Goal: Information Seeking & Learning: Learn about a topic

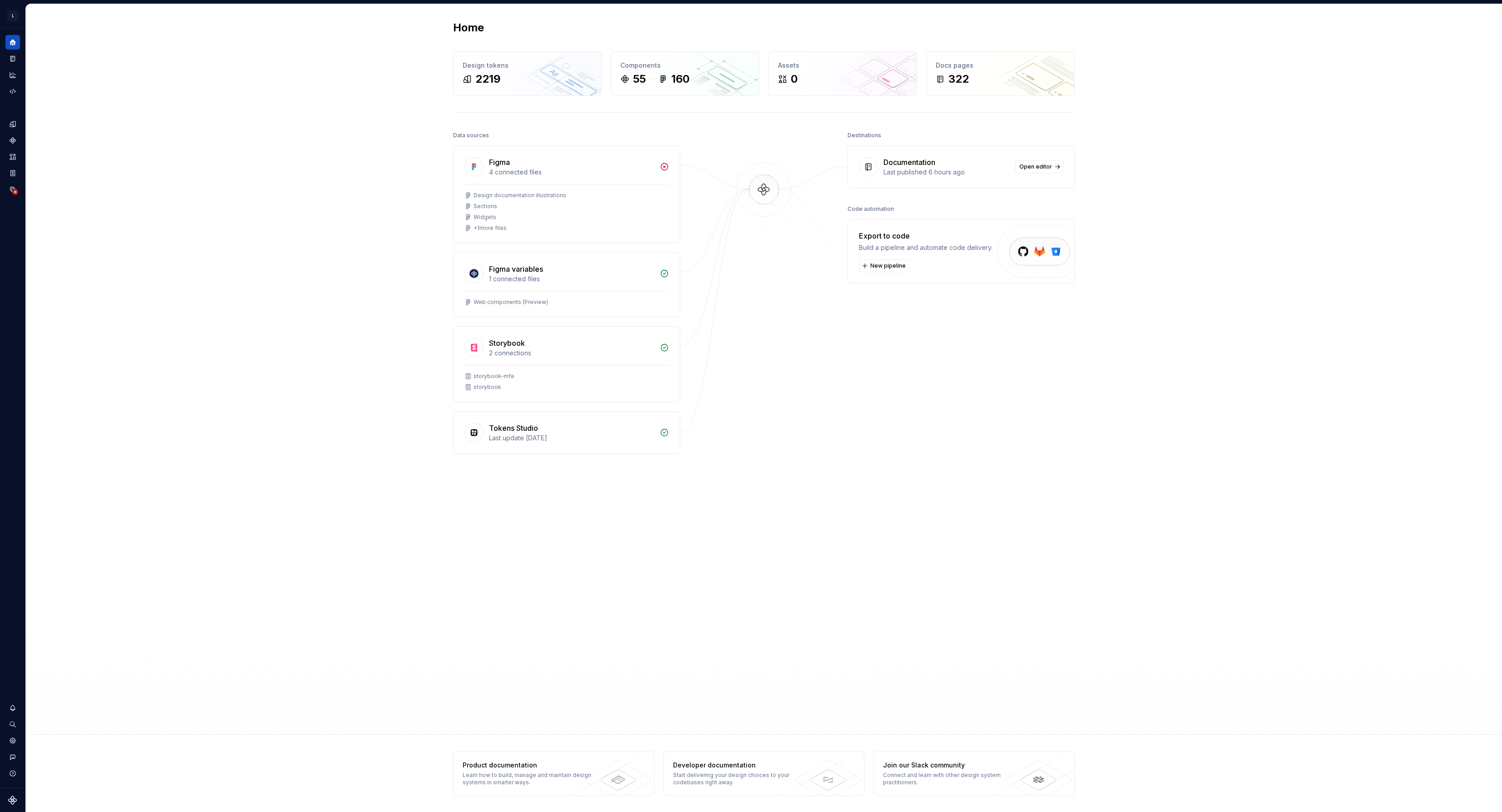
click at [318, 202] on div "Home Design tokens 2219 Components 55 160 Assets 0 Docs pages 322 Data sources …" at bounding box center [764, 369] width 1476 height 730
click at [979, 72] on div "322" at bounding box center [1001, 79] width 129 height 15
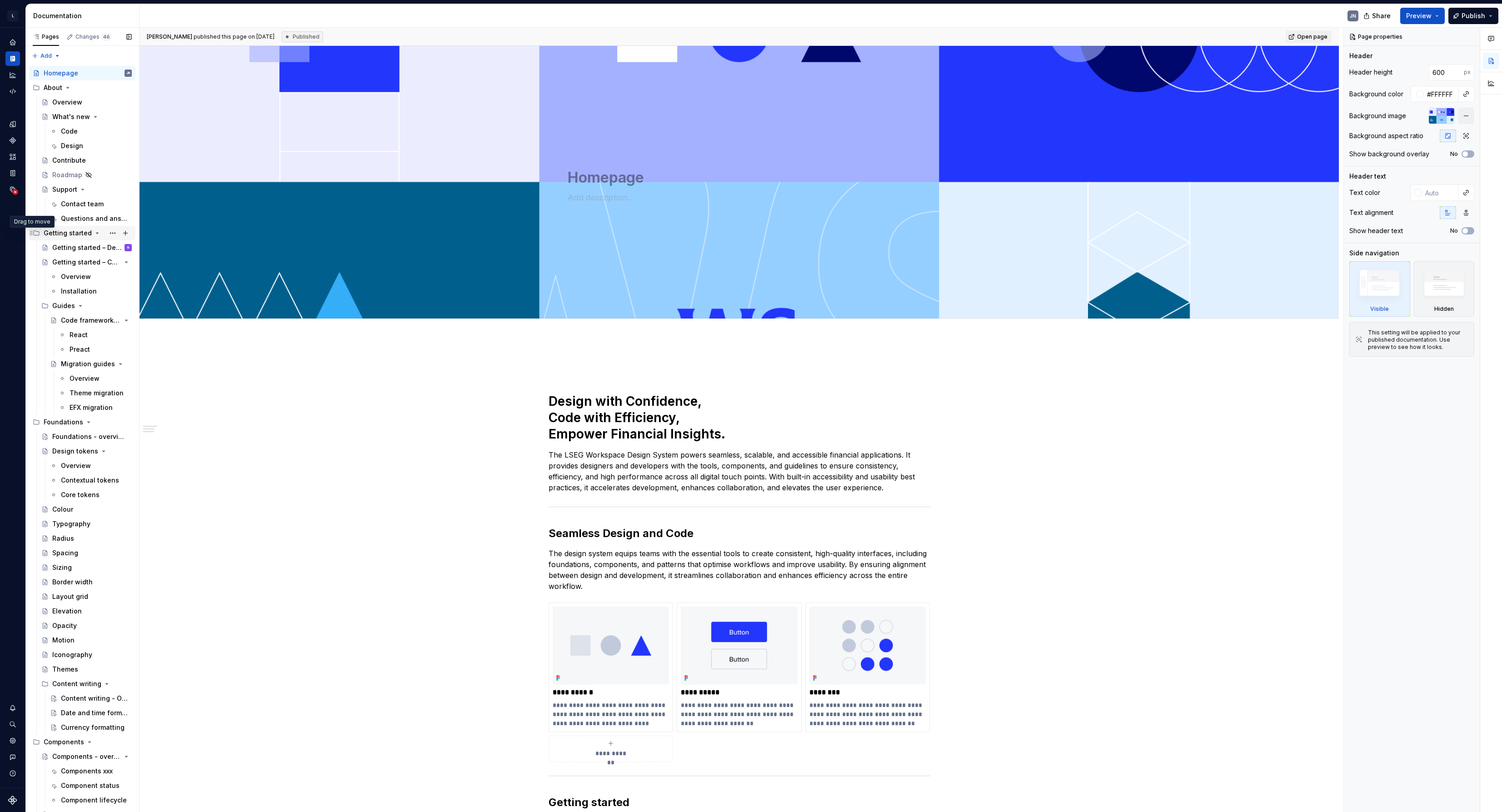
click at [32, 233] on icon "Page tree" at bounding box center [31, 233] width 2 height 4
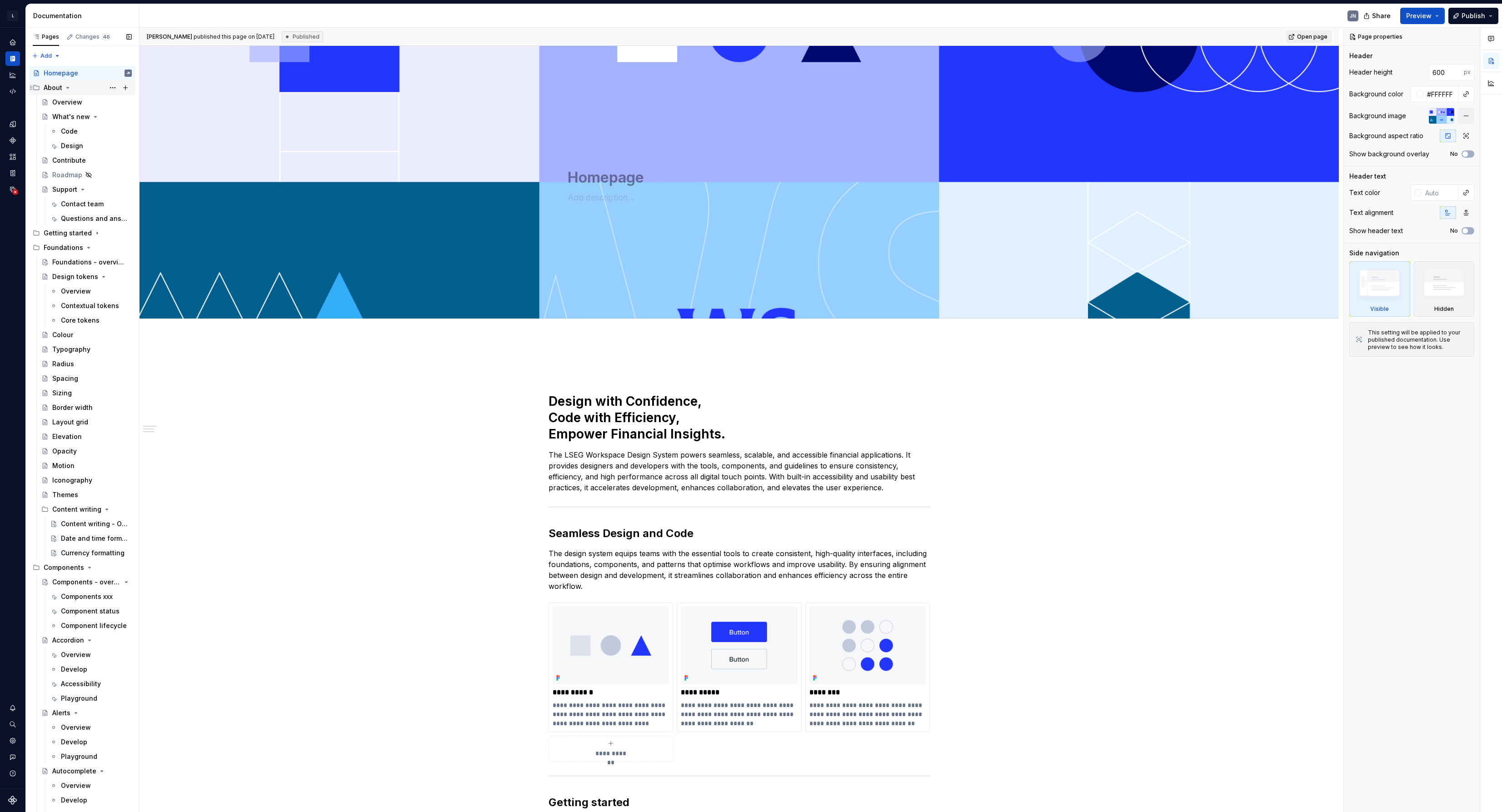
click at [30, 87] on icon "Page tree" at bounding box center [31, 87] width 7 height 7
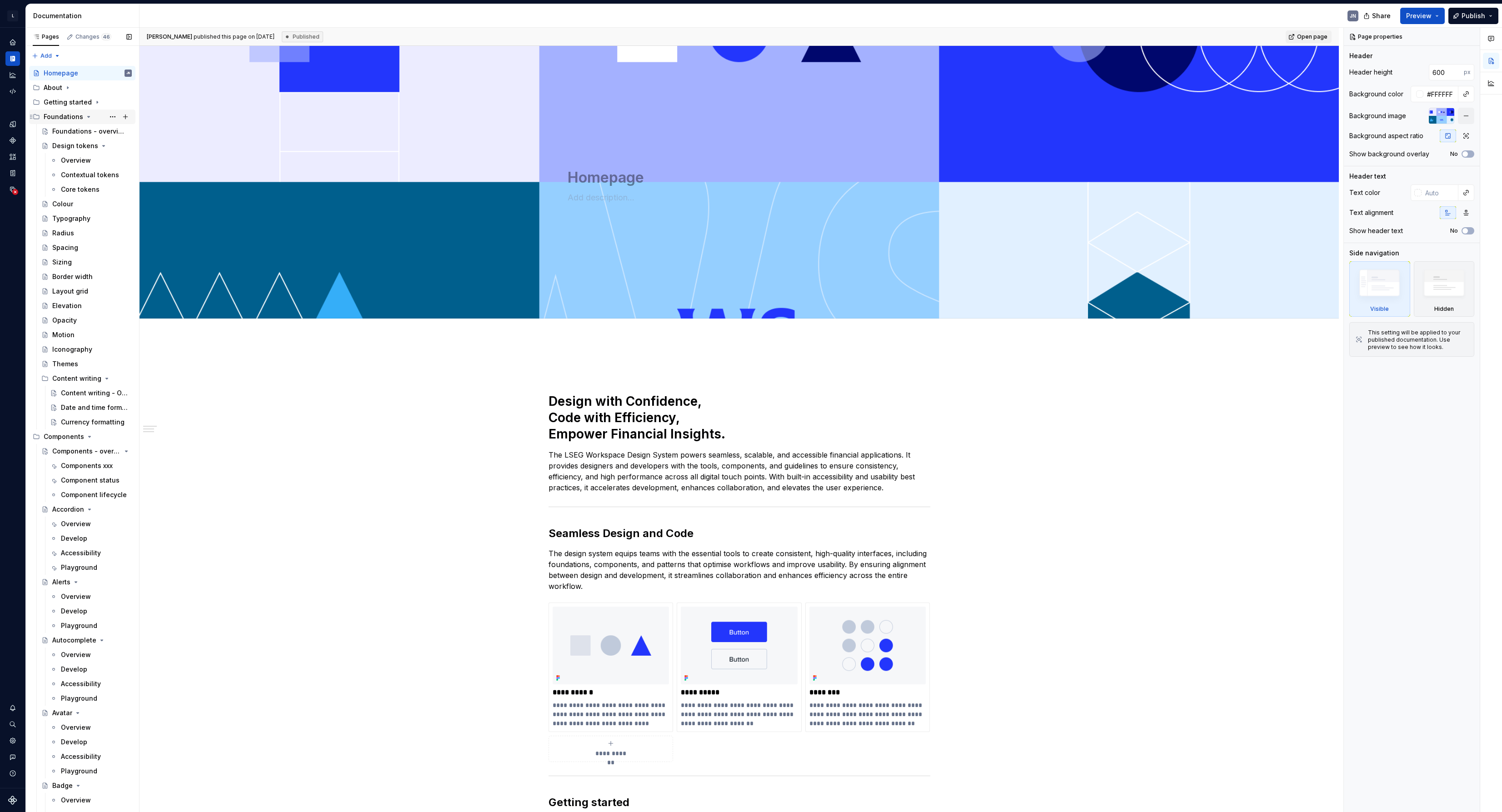
click at [30, 118] on icon "Page tree" at bounding box center [31, 116] width 2 height 4
click at [30, 129] on icon "Page tree" at bounding box center [31, 131] width 7 height 7
click at [30, 145] on icon "Page tree" at bounding box center [31, 146] width 7 height 7
click at [30, 157] on icon "Page tree" at bounding box center [31, 160] width 7 height 7
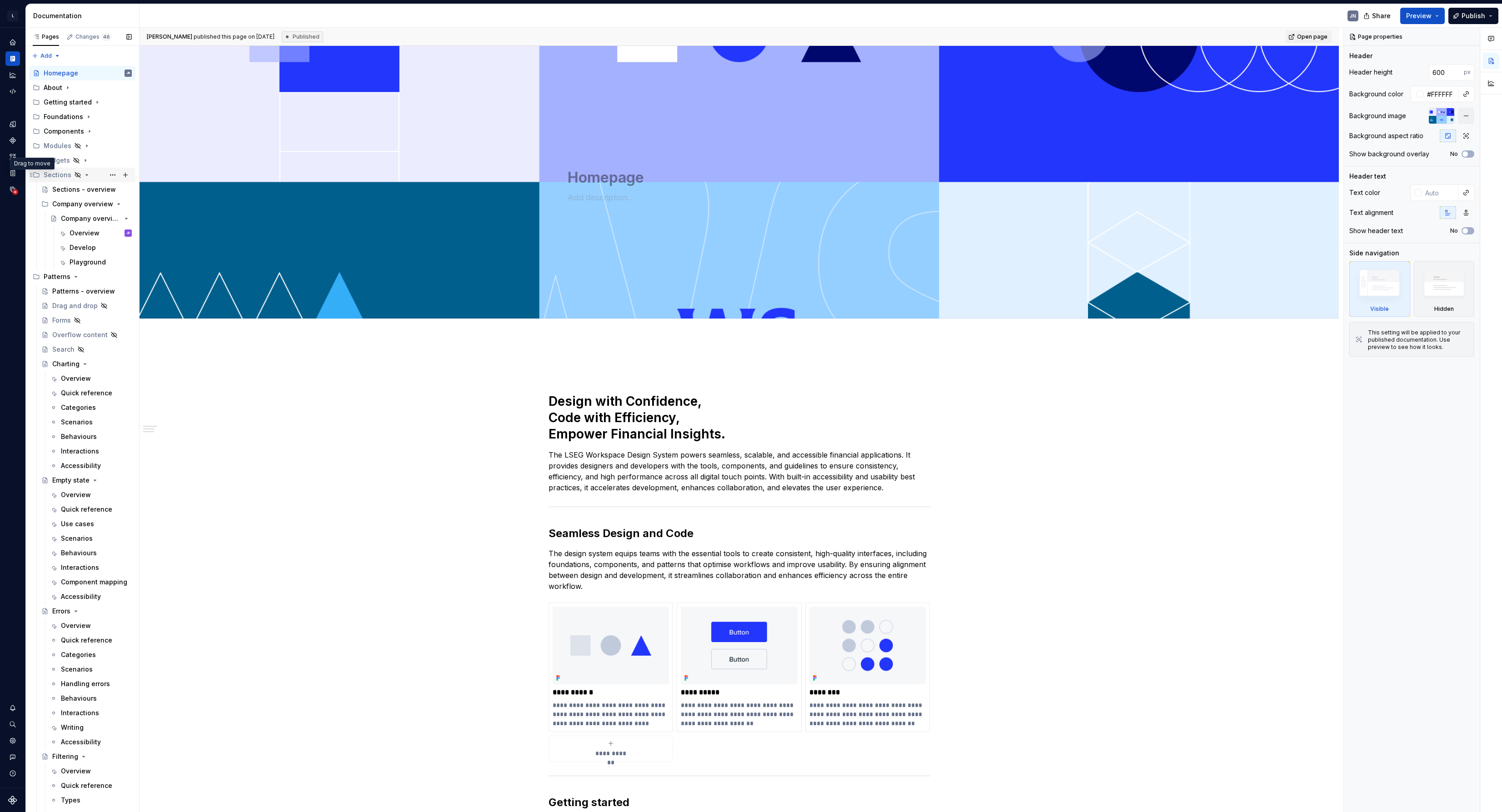
click at [30, 174] on icon "Page tree" at bounding box center [31, 175] width 7 height 7
click at [31, 189] on icon "Page tree" at bounding box center [31, 189] width 7 height 7
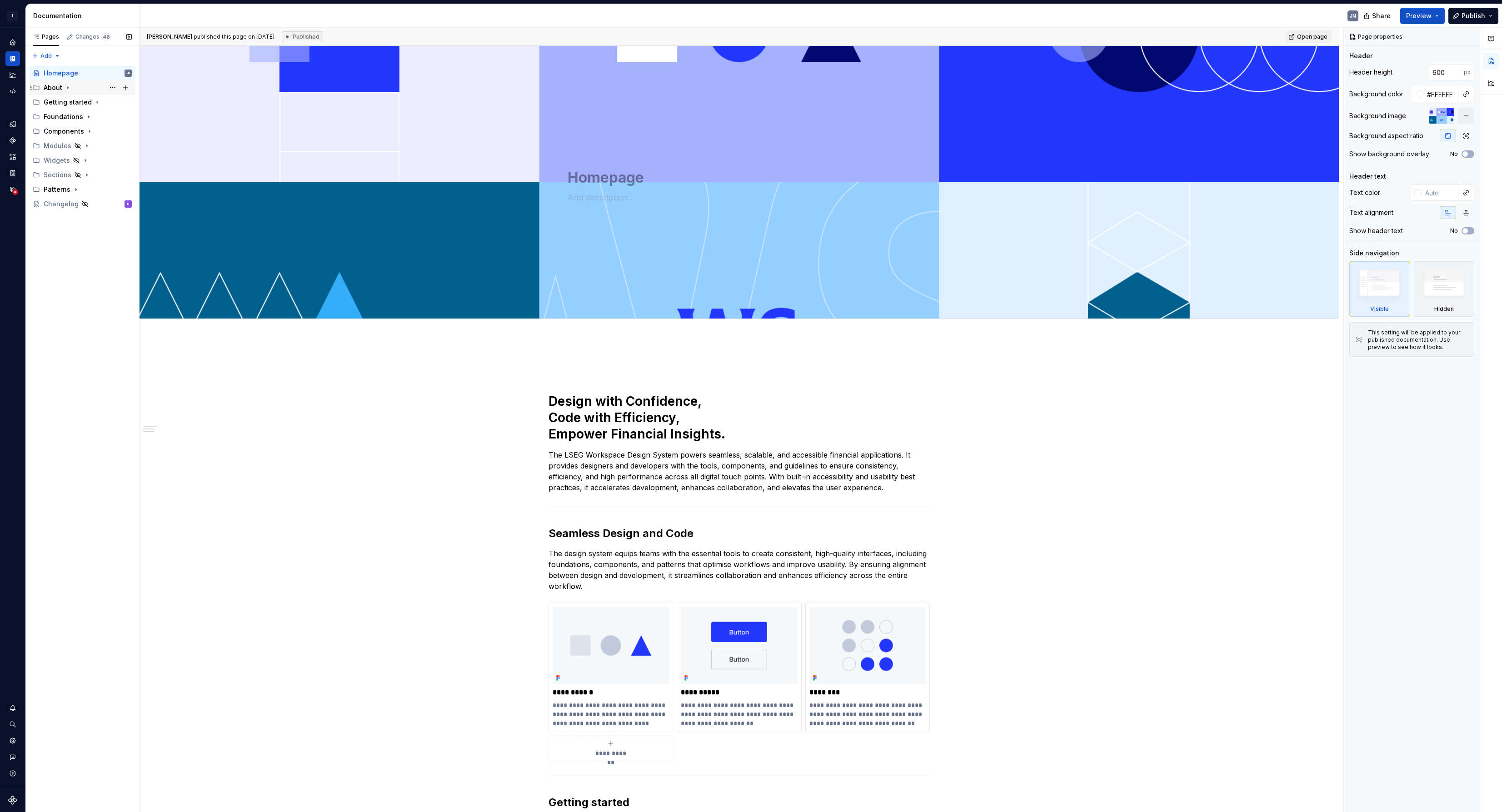
click at [38, 86] on icon "Page tree" at bounding box center [36, 87] width 7 height 7
click at [80, 103] on div "Overview" at bounding box center [67, 103] width 30 height 9
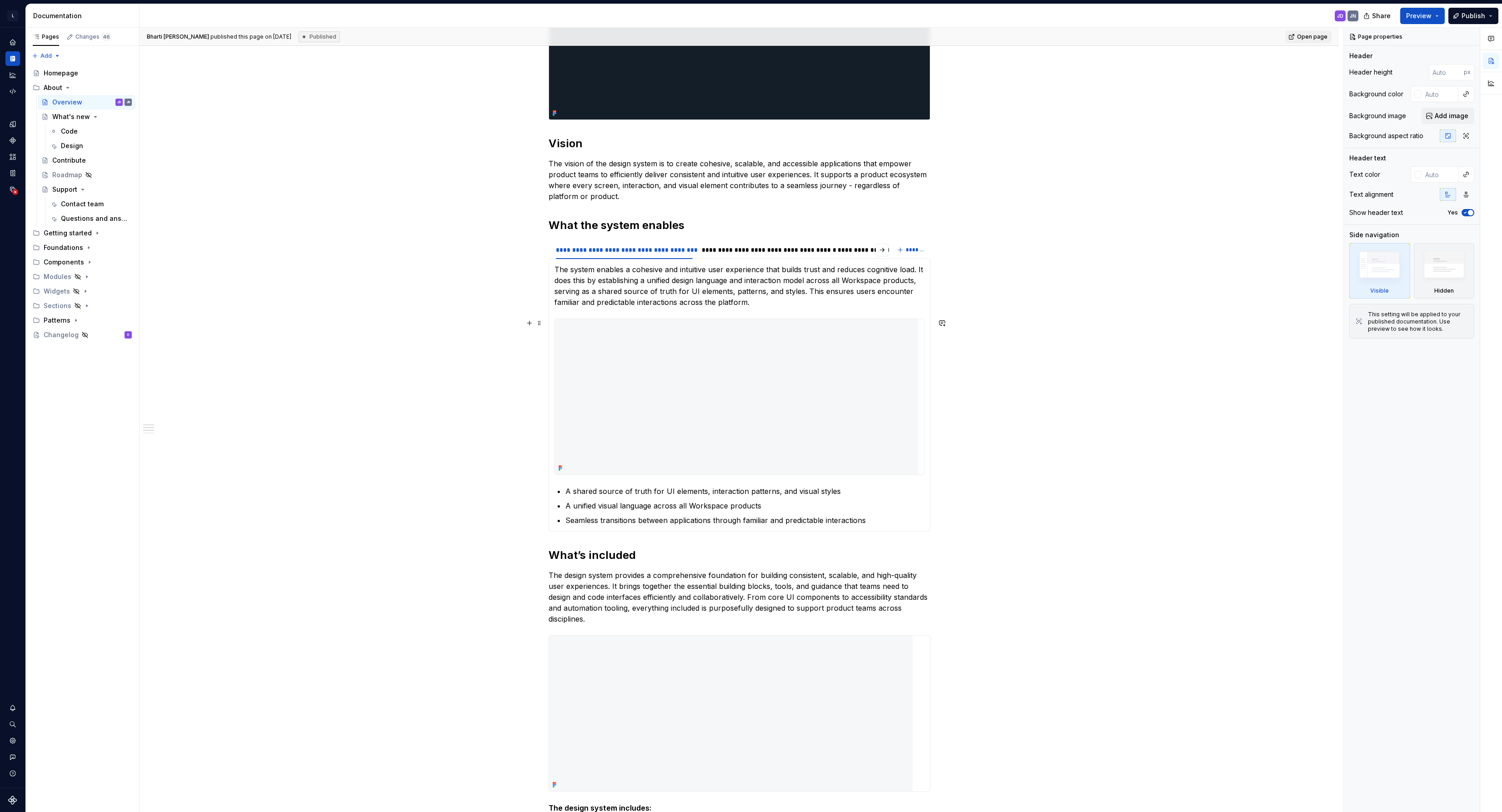
scroll to position [350, 0]
click at [735, 250] on div "**********" at bounding box center [764, 248] width 127 height 9
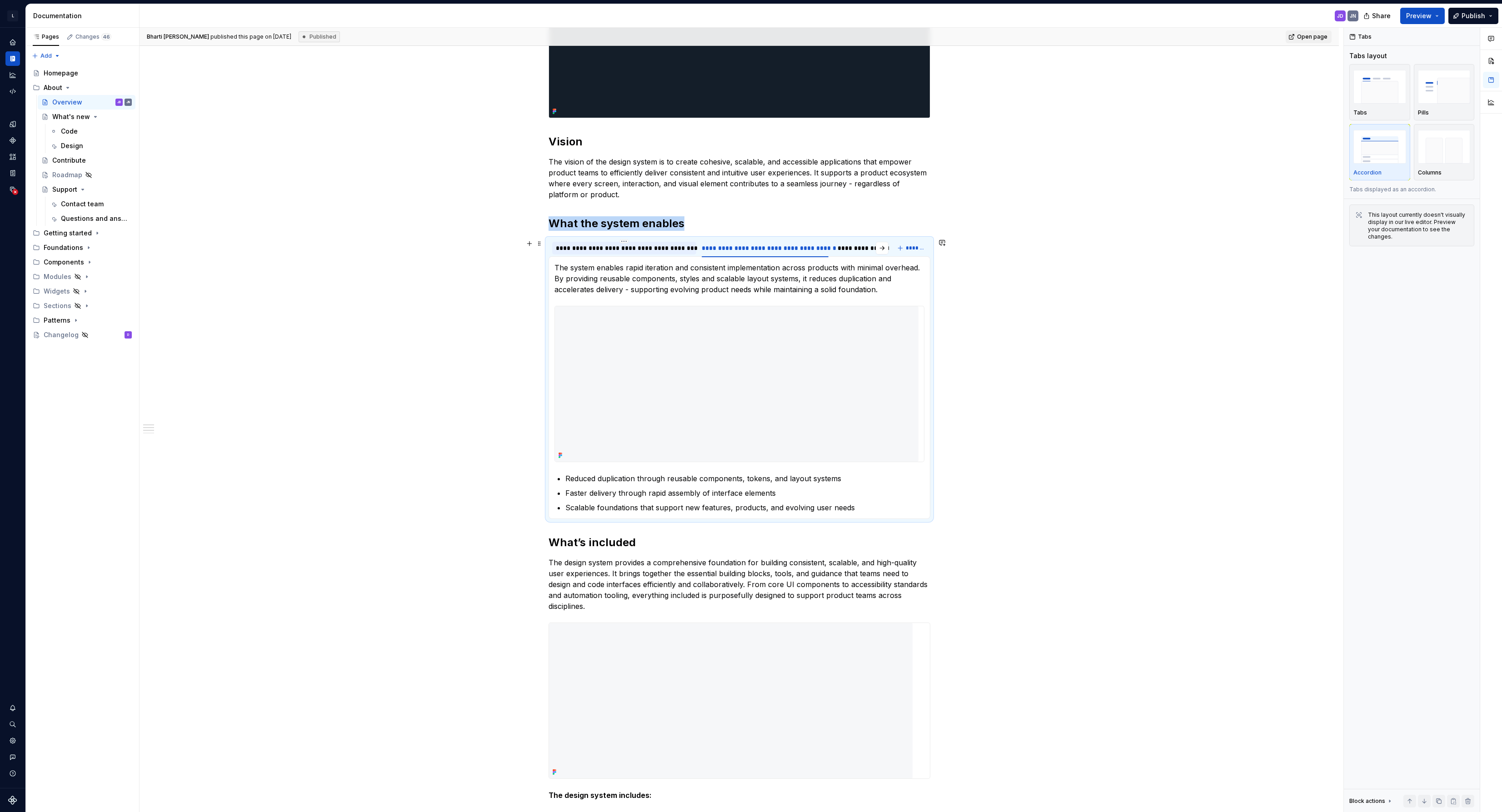
click at [636, 246] on div "**********" at bounding box center [624, 248] width 137 height 9
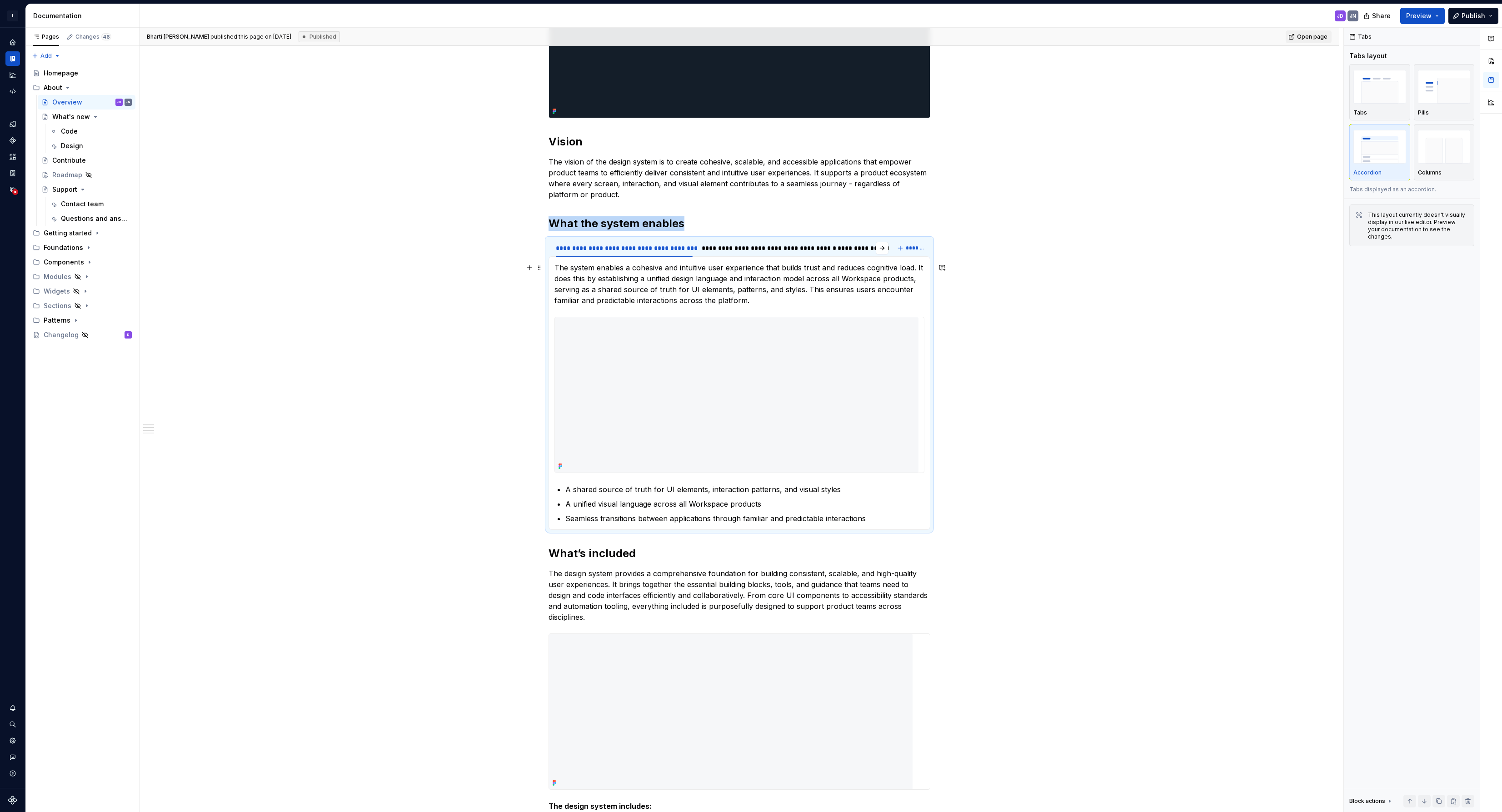
click at [446, 272] on div "**********" at bounding box center [739, 600] width 1199 height 1437
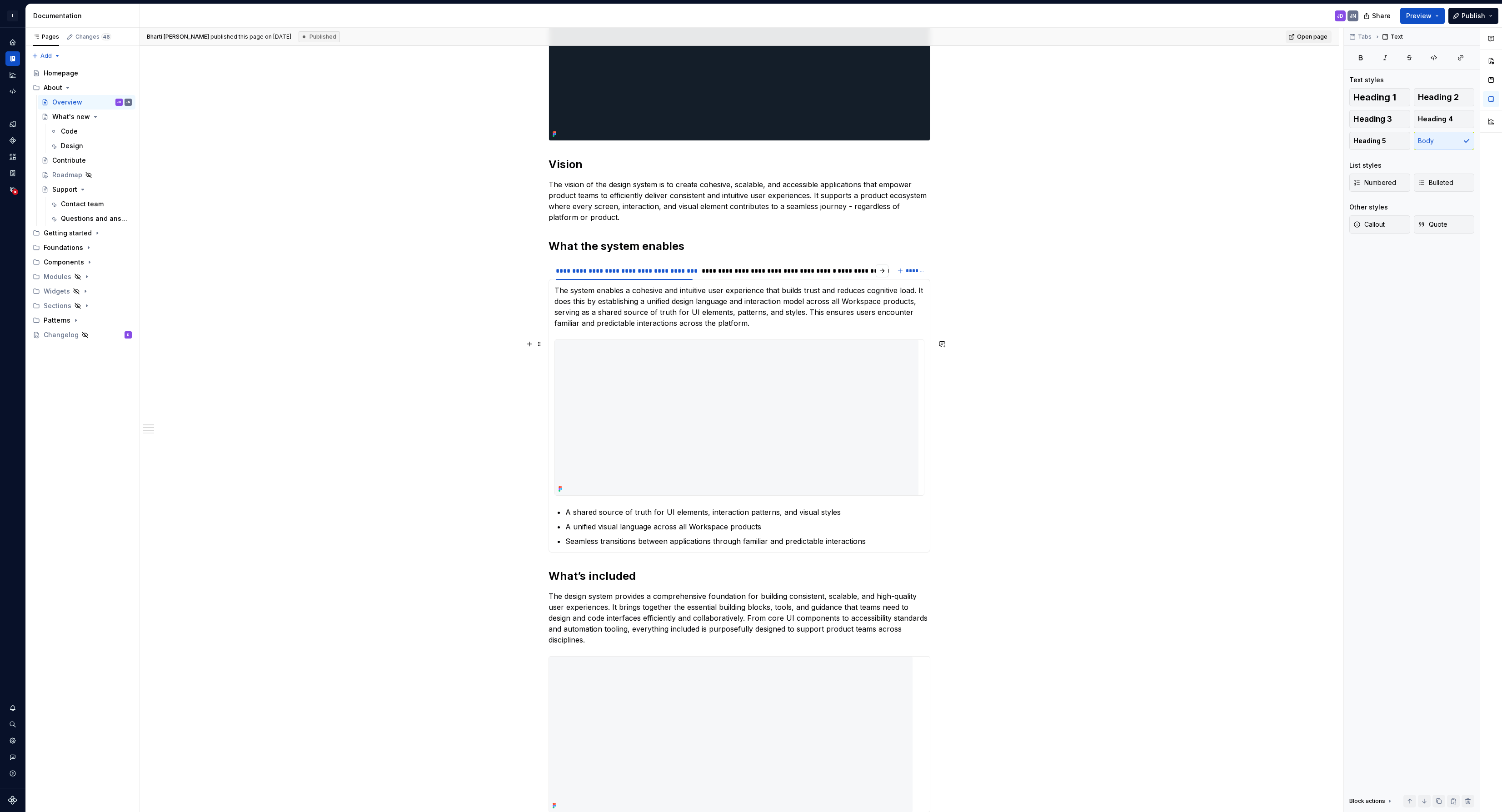
scroll to position [0, 0]
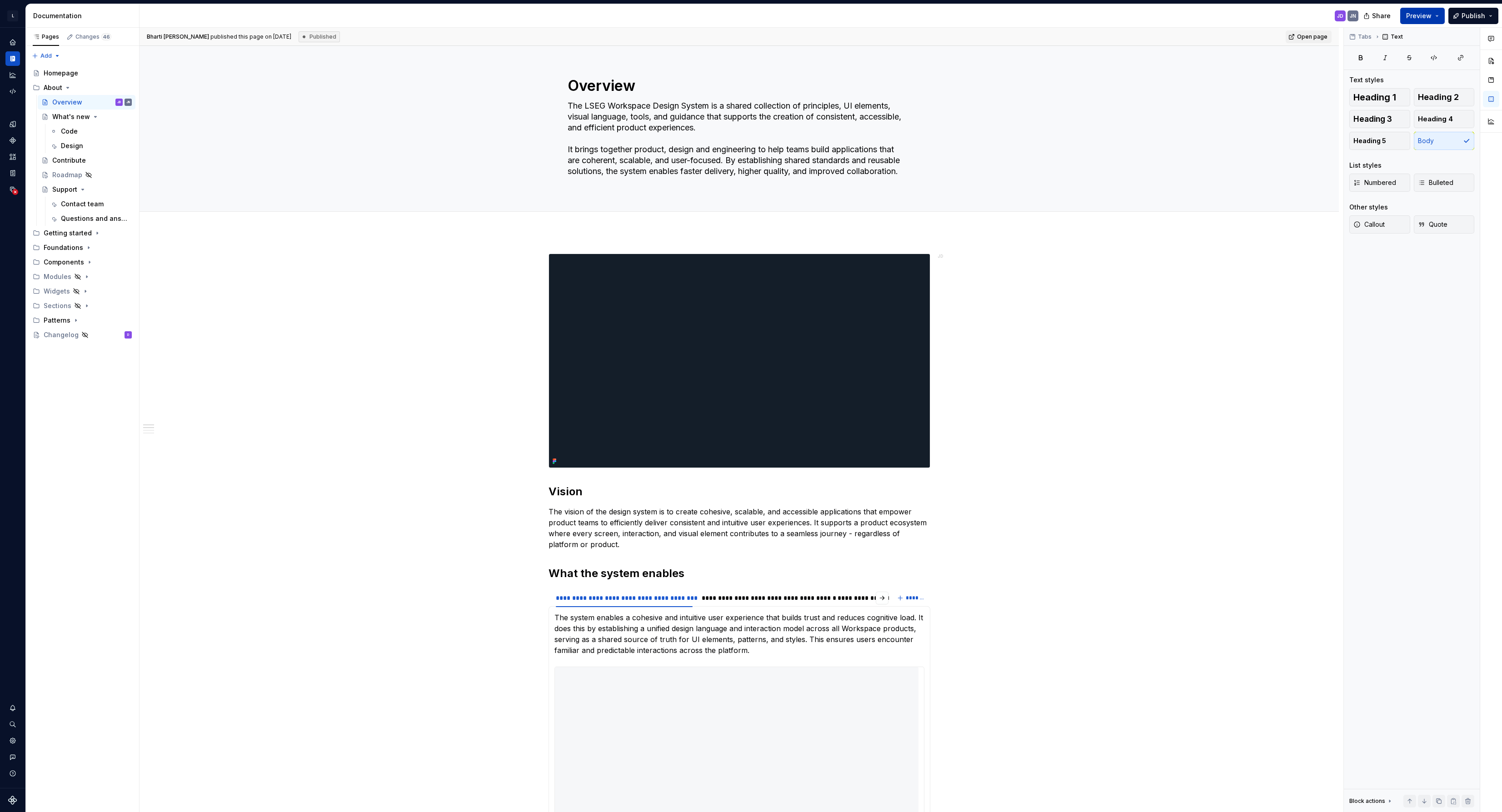
click at [1438, 16] on button "Preview" at bounding box center [1422, 16] width 44 height 16
click at [1379, 301] on div "Tabs Text Text styles Heading 1 Heading 2 Heading 3 Heading 4 Heading 5 Body Li…" at bounding box center [1412, 420] width 136 height 785
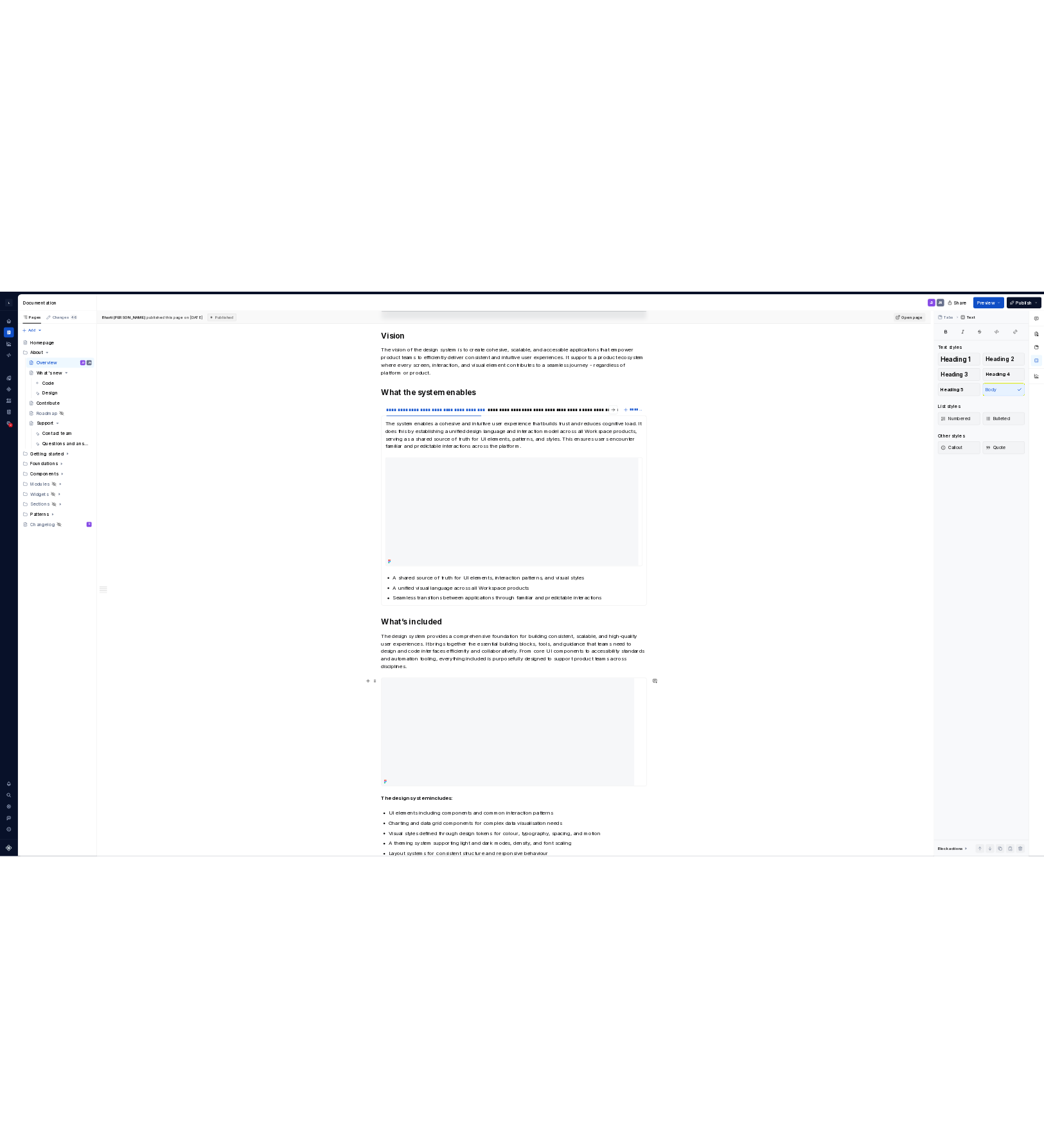
scroll to position [584, 0]
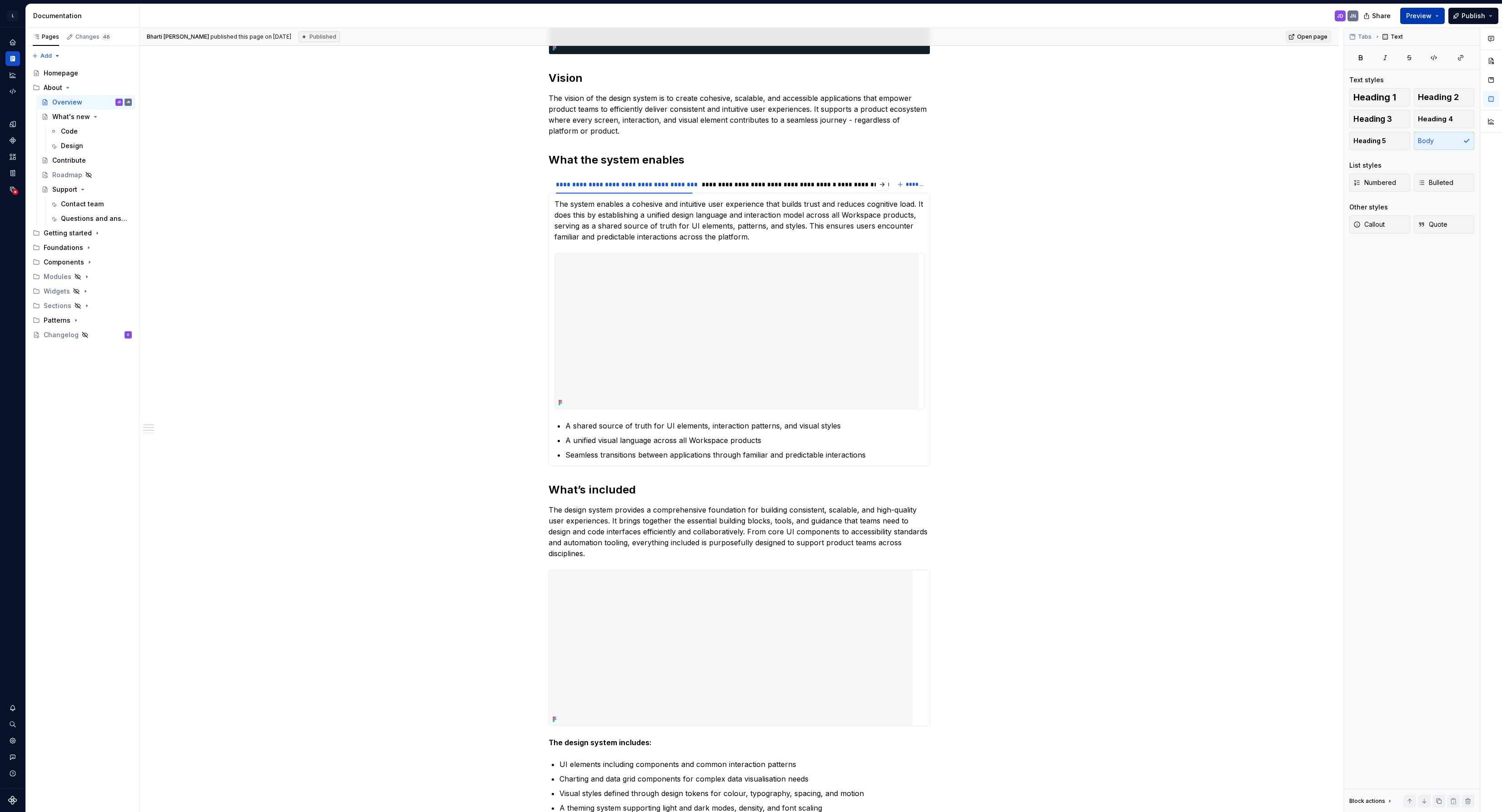
click at [1440, 18] on button "Preview" at bounding box center [1422, 16] width 44 height 16
click at [1416, 40] on span "Open page" at bounding box center [1415, 42] width 36 height 9
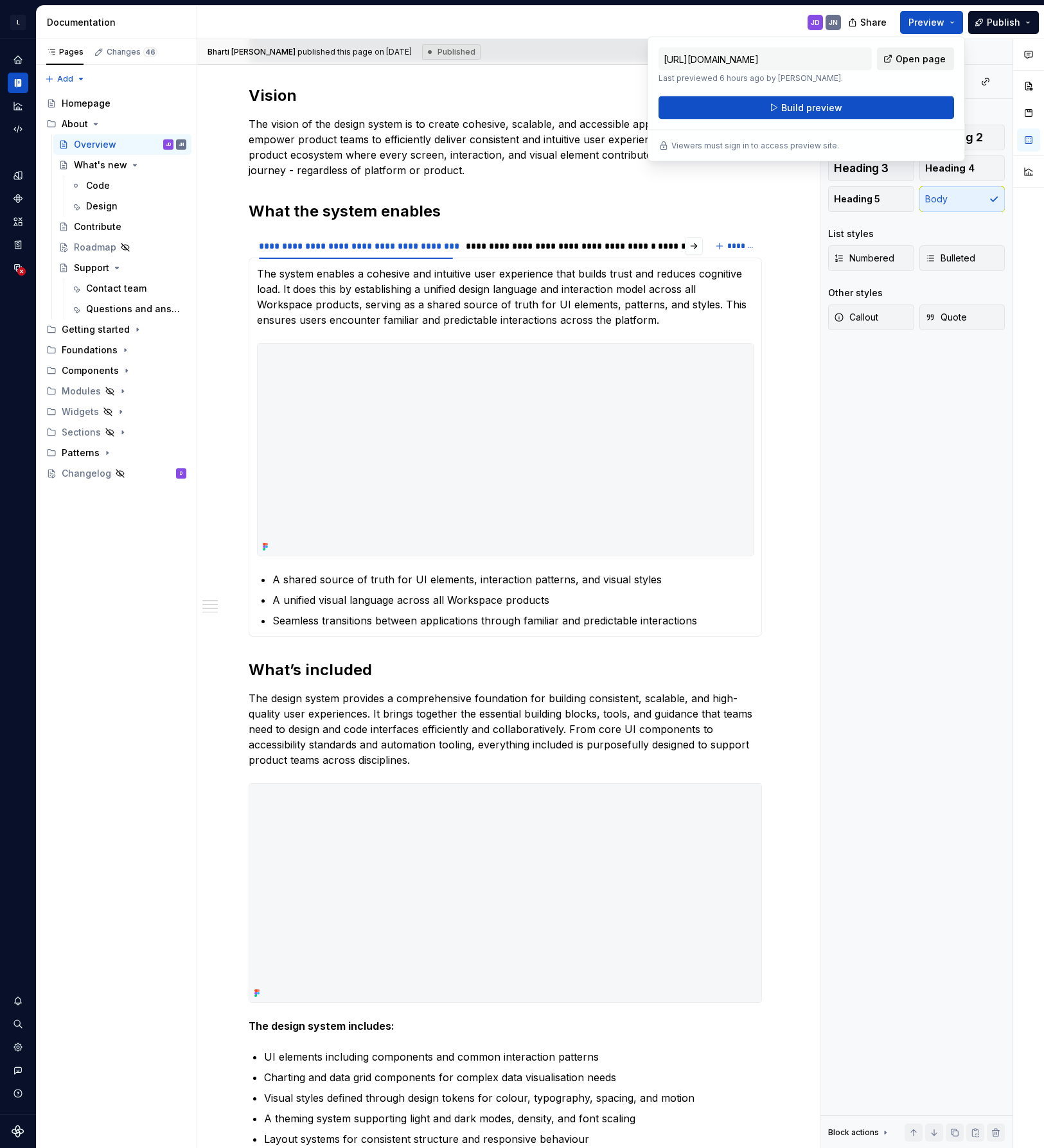
scroll to position [573, 0]
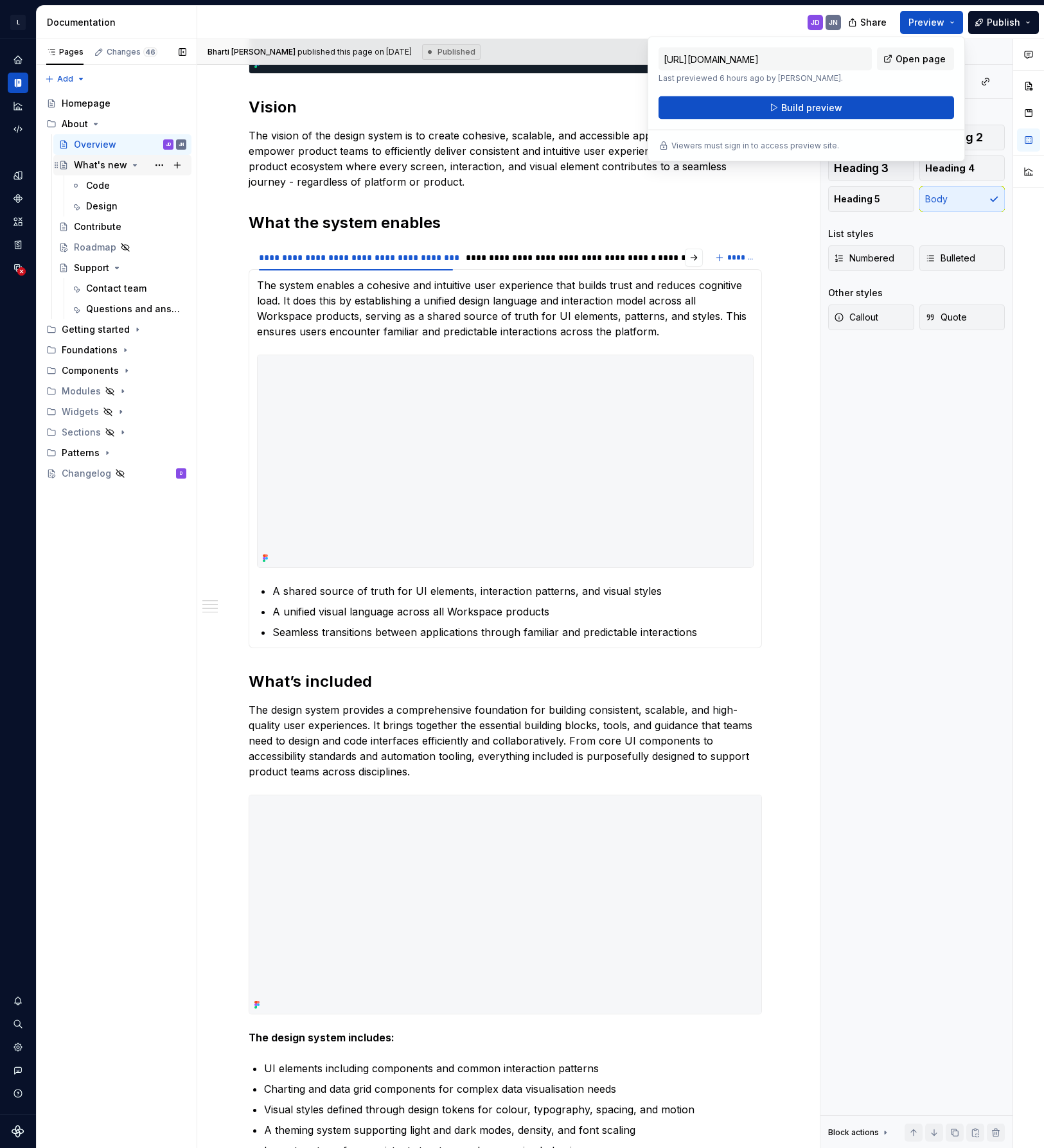
click at [87, 160] on div "What's new" at bounding box center [101, 166] width 54 height 13
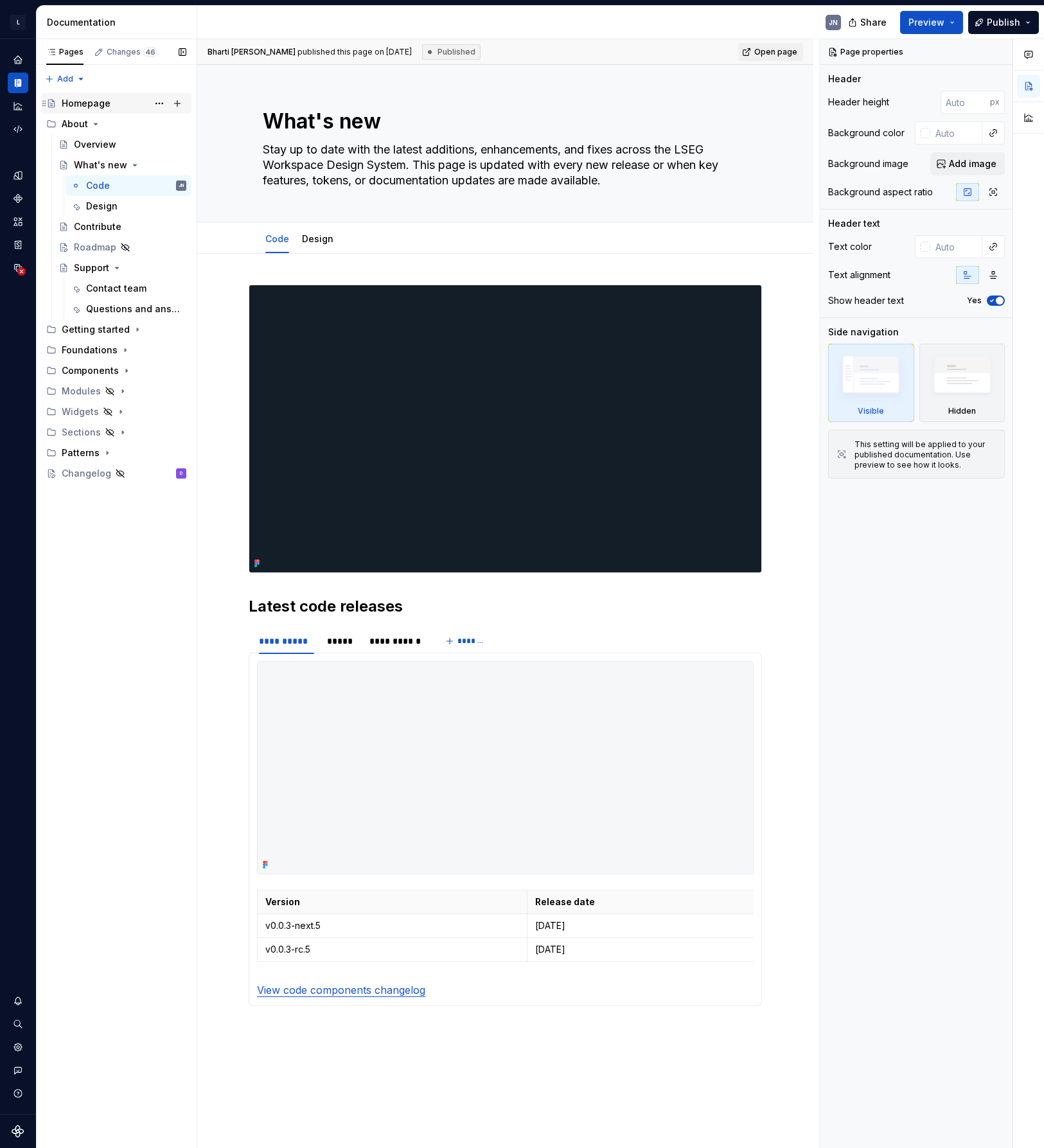
click at [90, 103] on div "Homepage" at bounding box center [86, 104] width 49 height 13
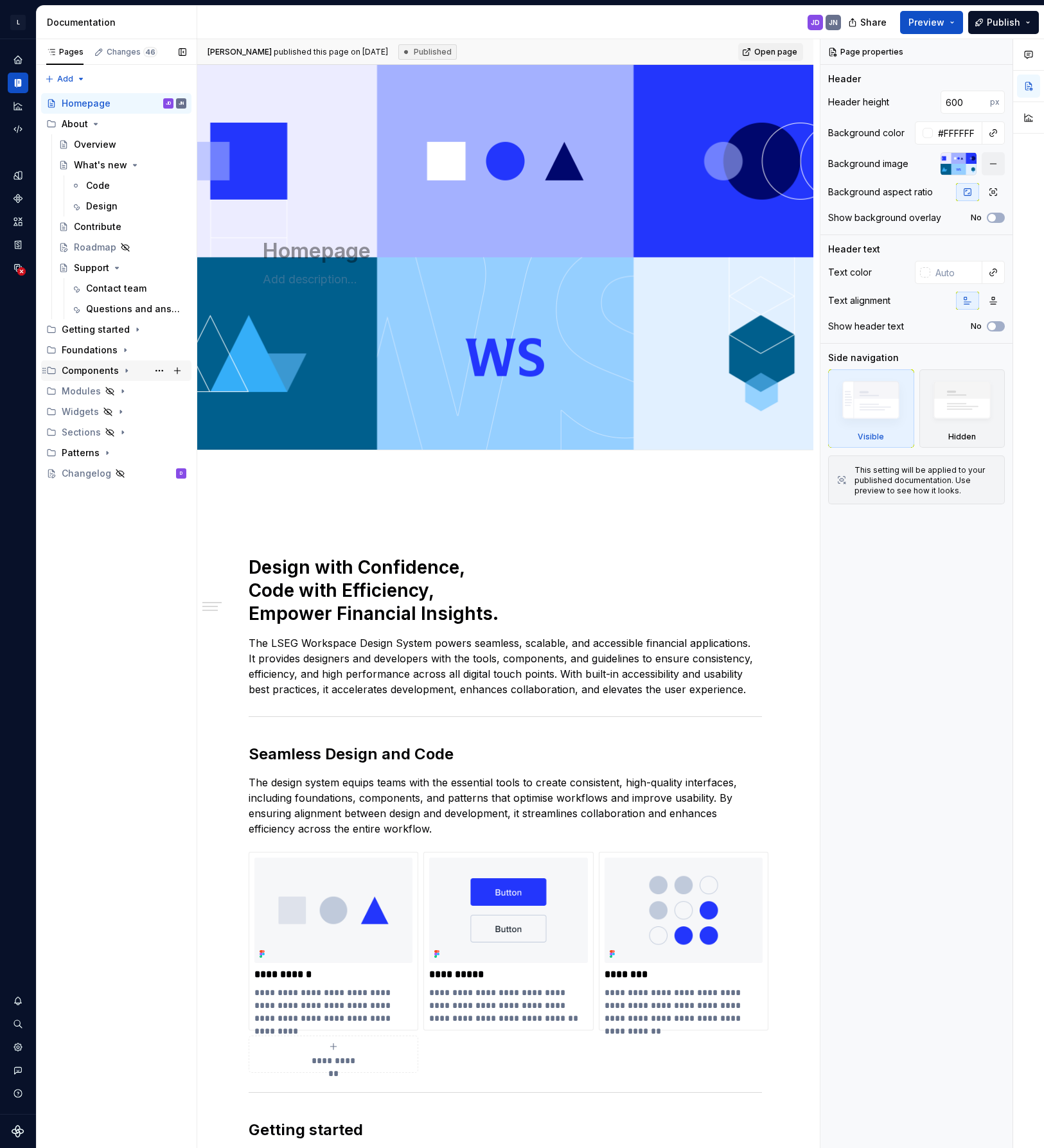
click at [86, 372] on div "Components" at bounding box center [90, 371] width 57 height 13
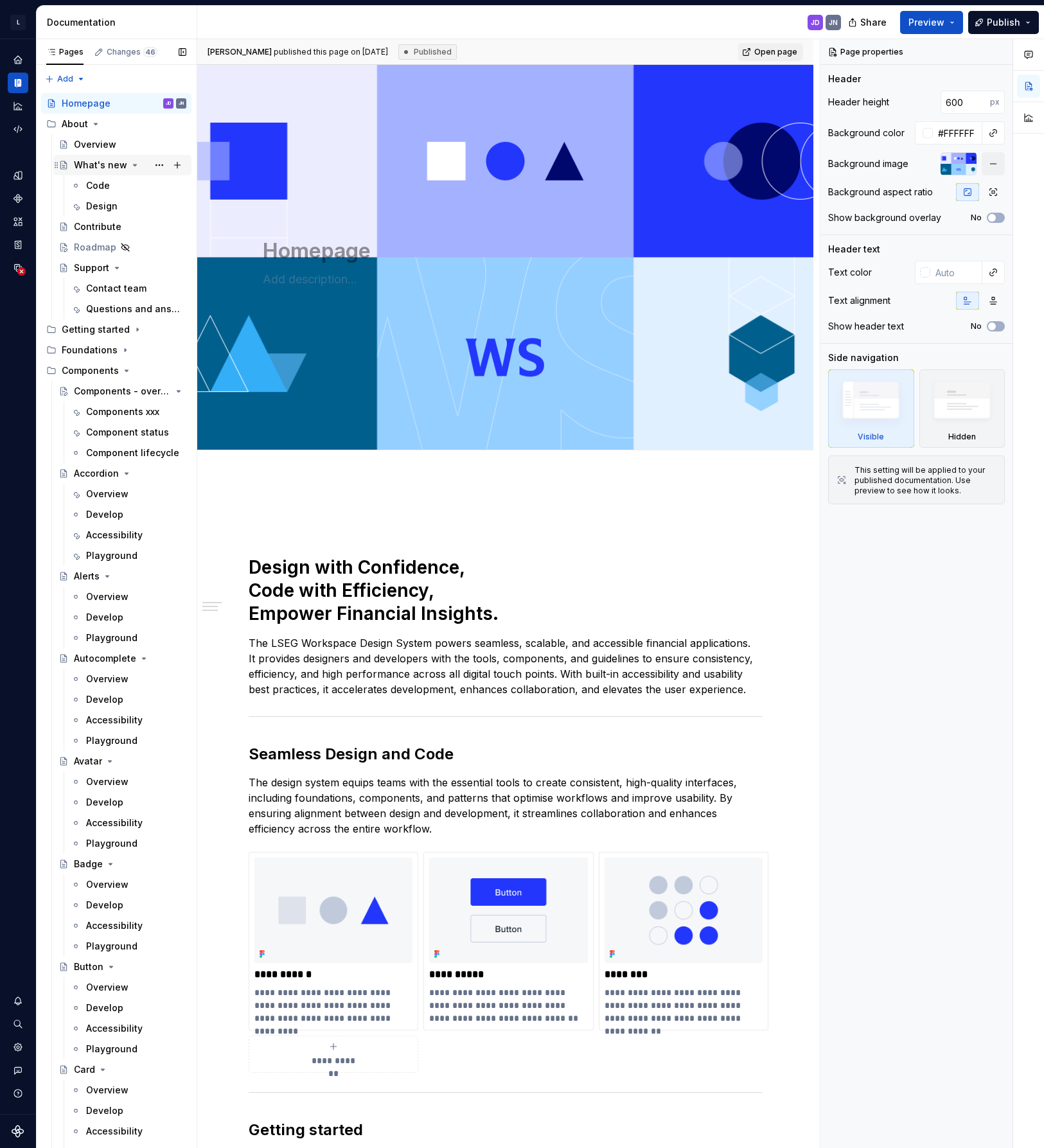
click at [103, 163] on div "What's new" at bounding box center [101, 166] width 54 height 13
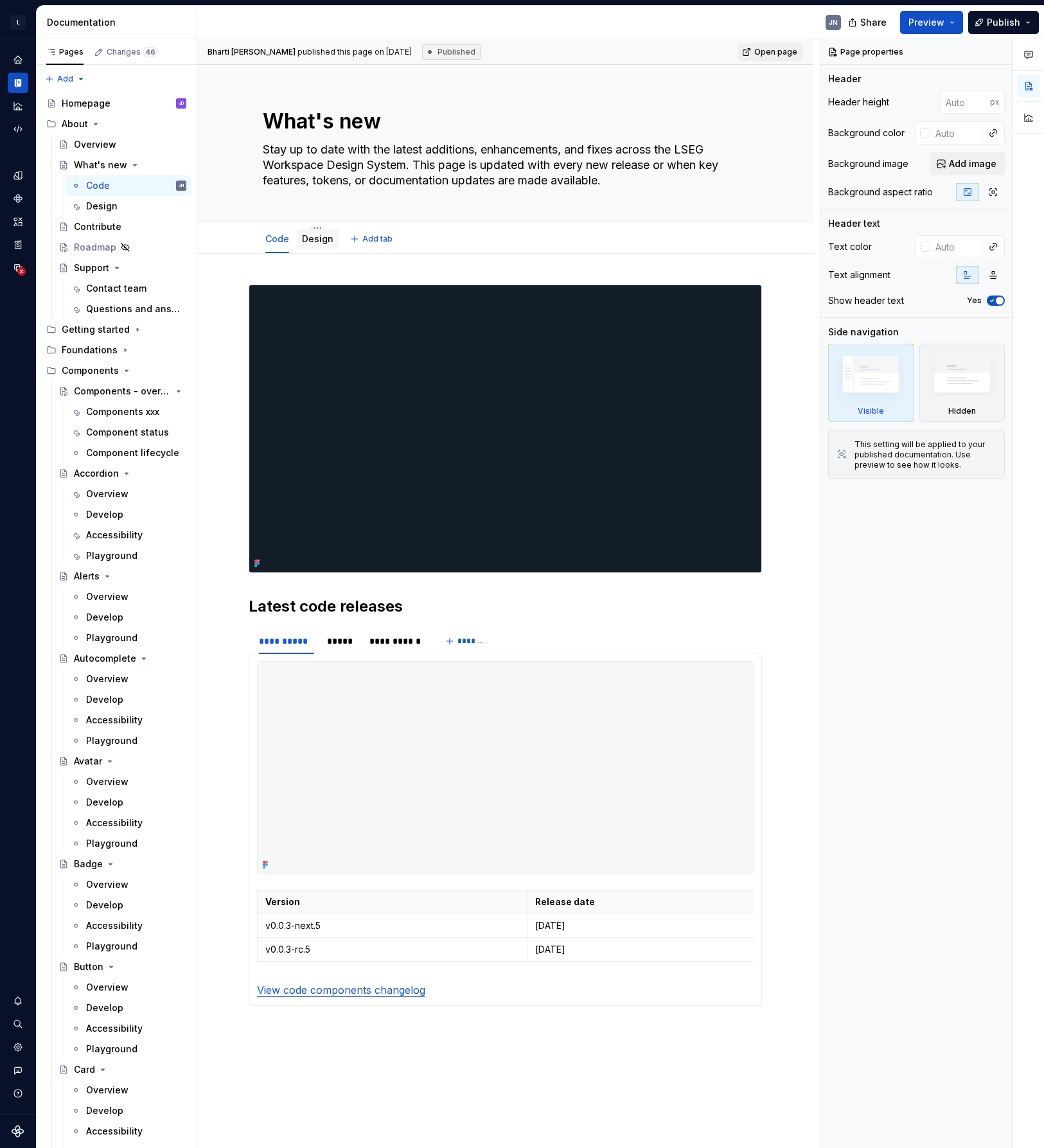
click at [319, 237] on link "Design" at bounding box center [317, 238] width 31 height 11
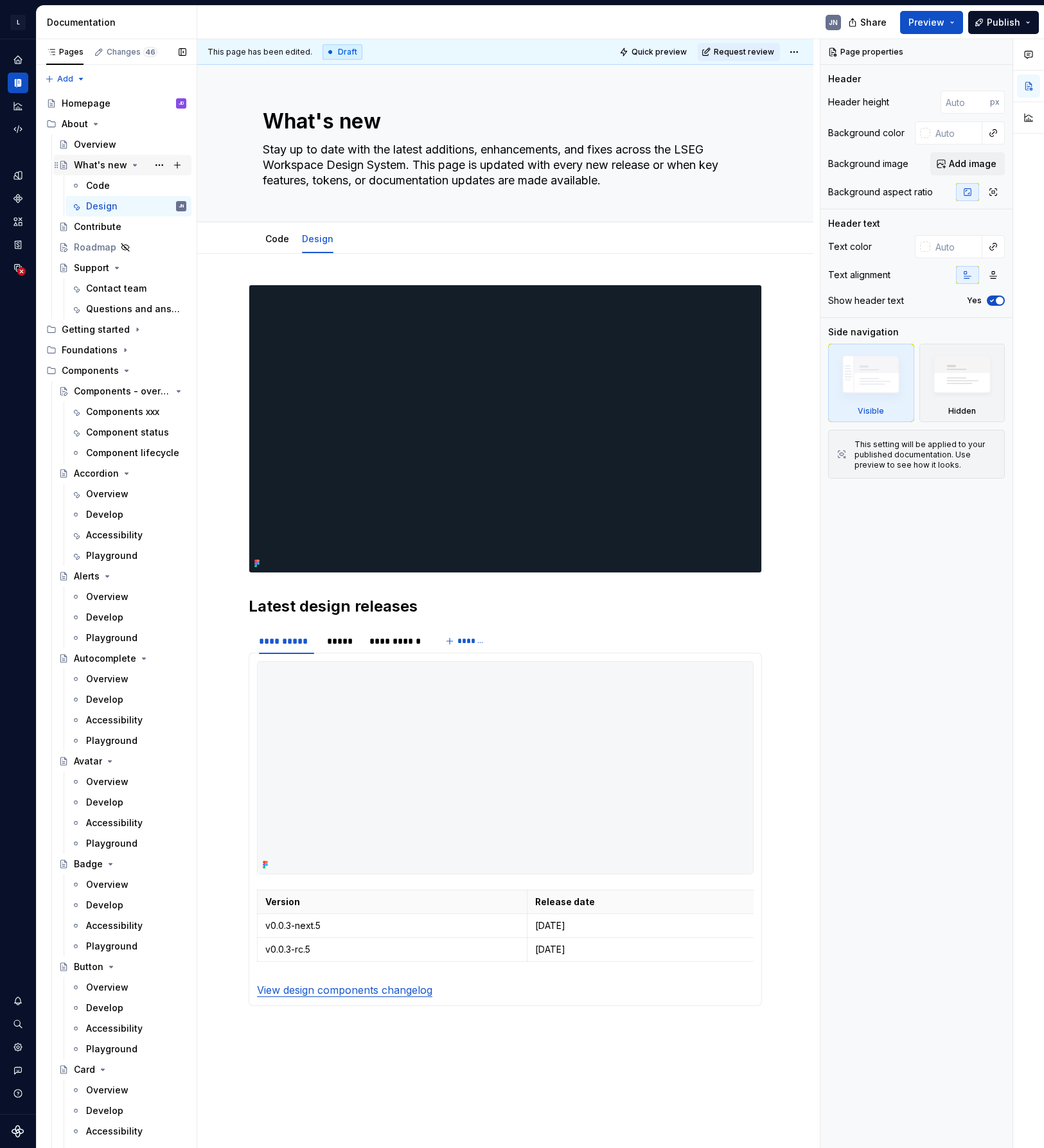
click at [96, 166] on div "What's new" at bounding box center [101, 166] width 54 height 13
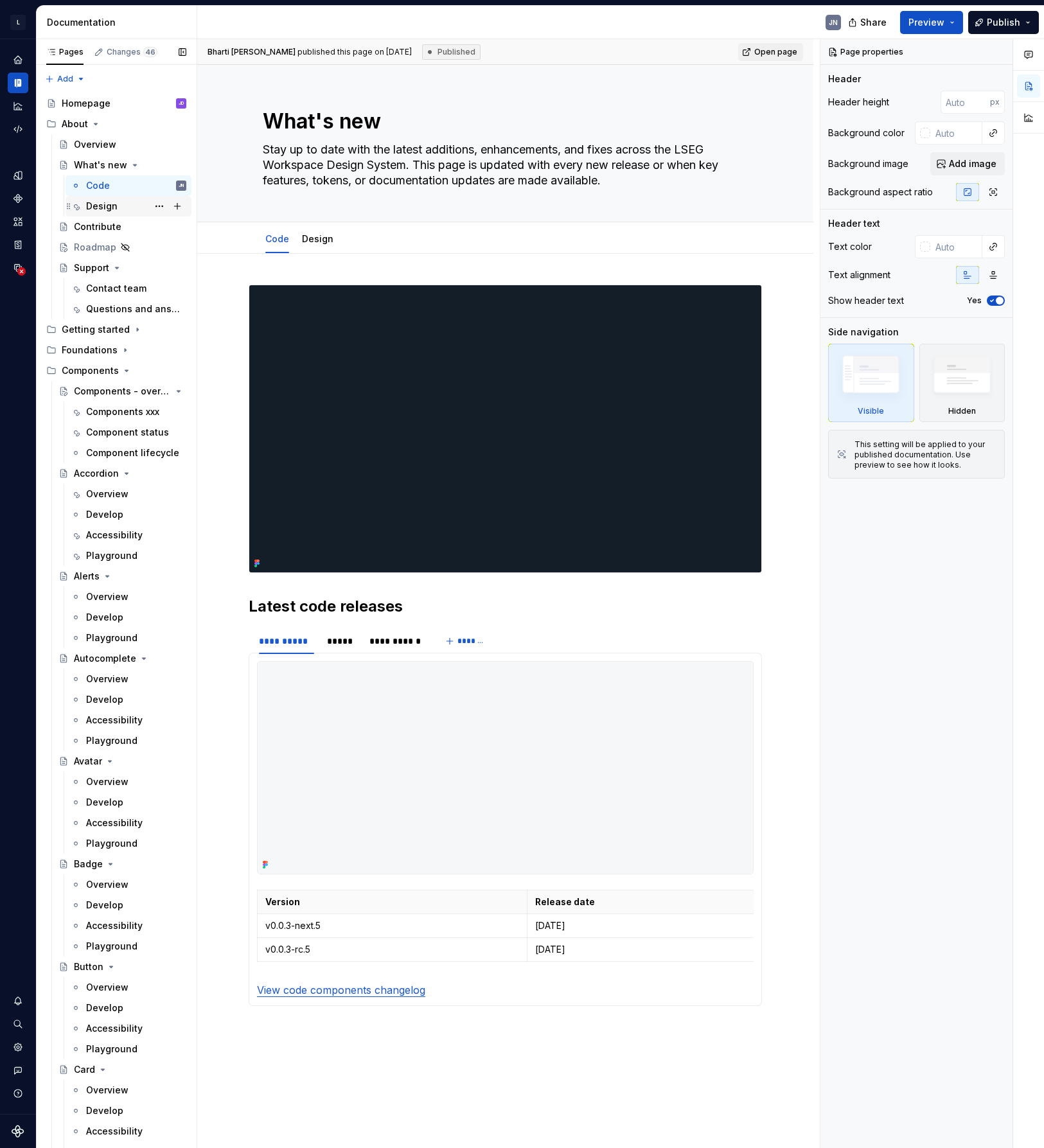
click at [117, 209] on div "Design" at bounding box center [136, 206] width 101 height 18
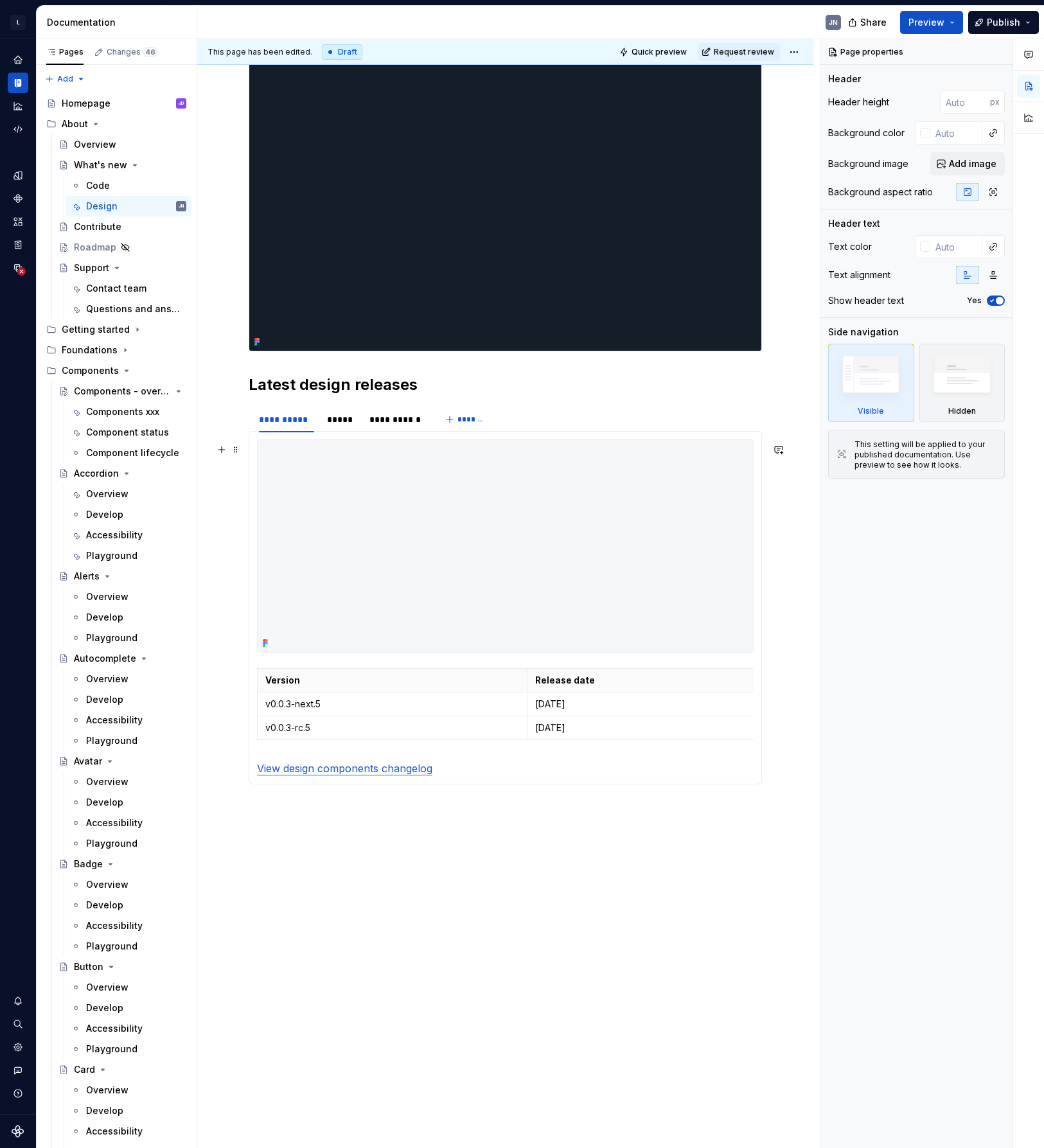
scroll to position [233, 0]
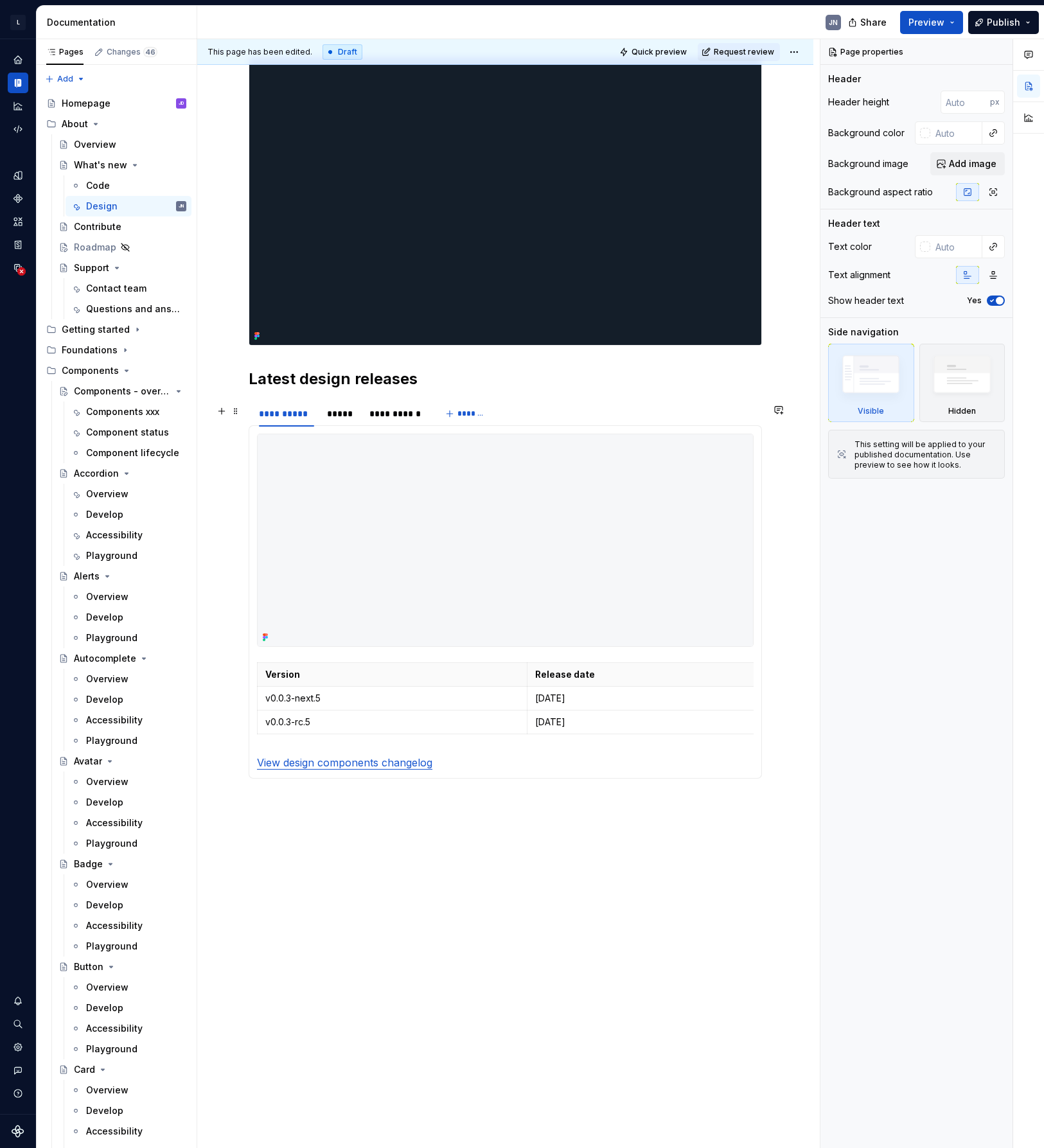
click at [419, 424] on div "**********" at bounding box center [341, 416] width 185 height 32
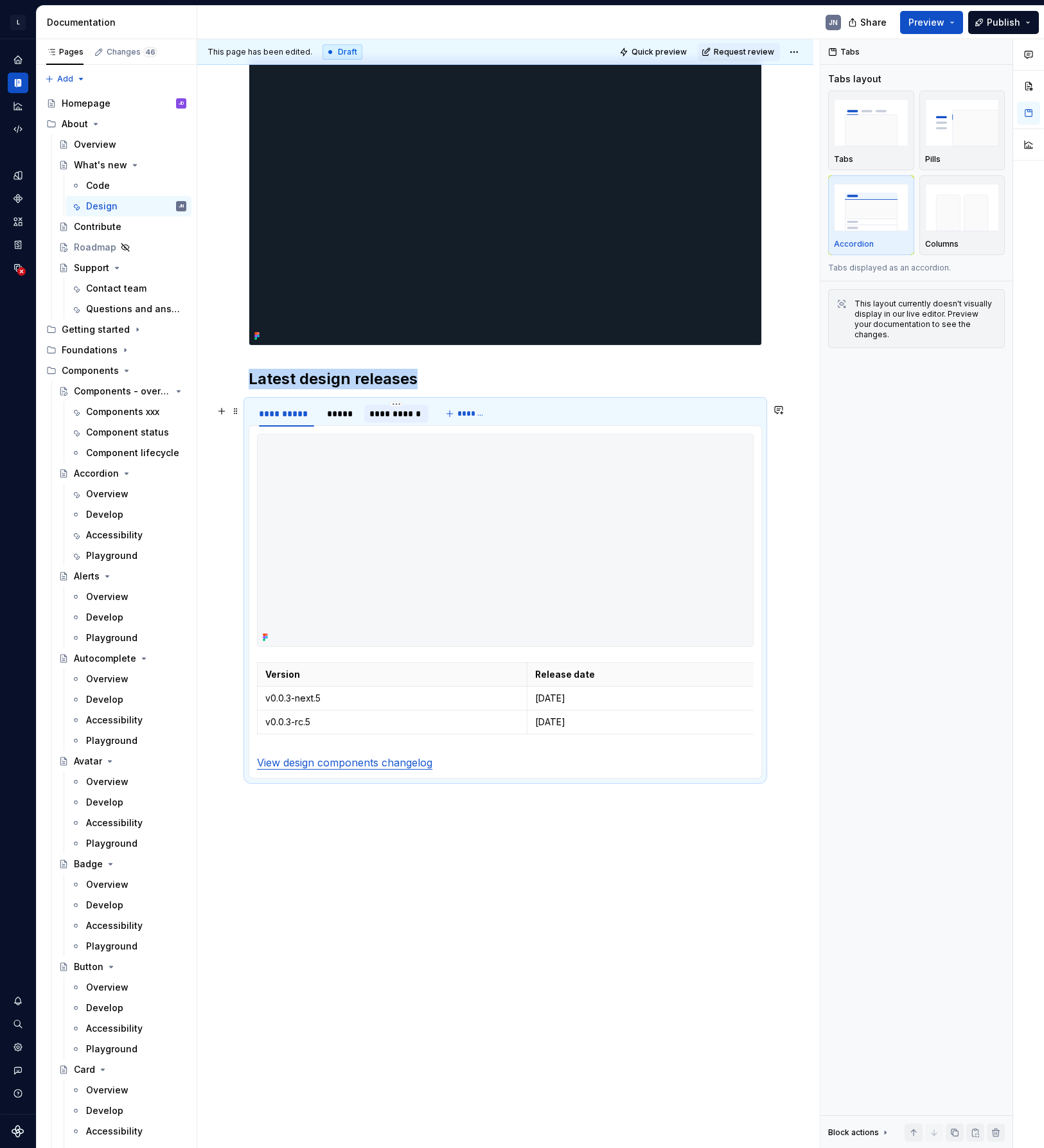
click at [409, 412] on div "**********" at bounding box center [396, 414] width 54 height 13
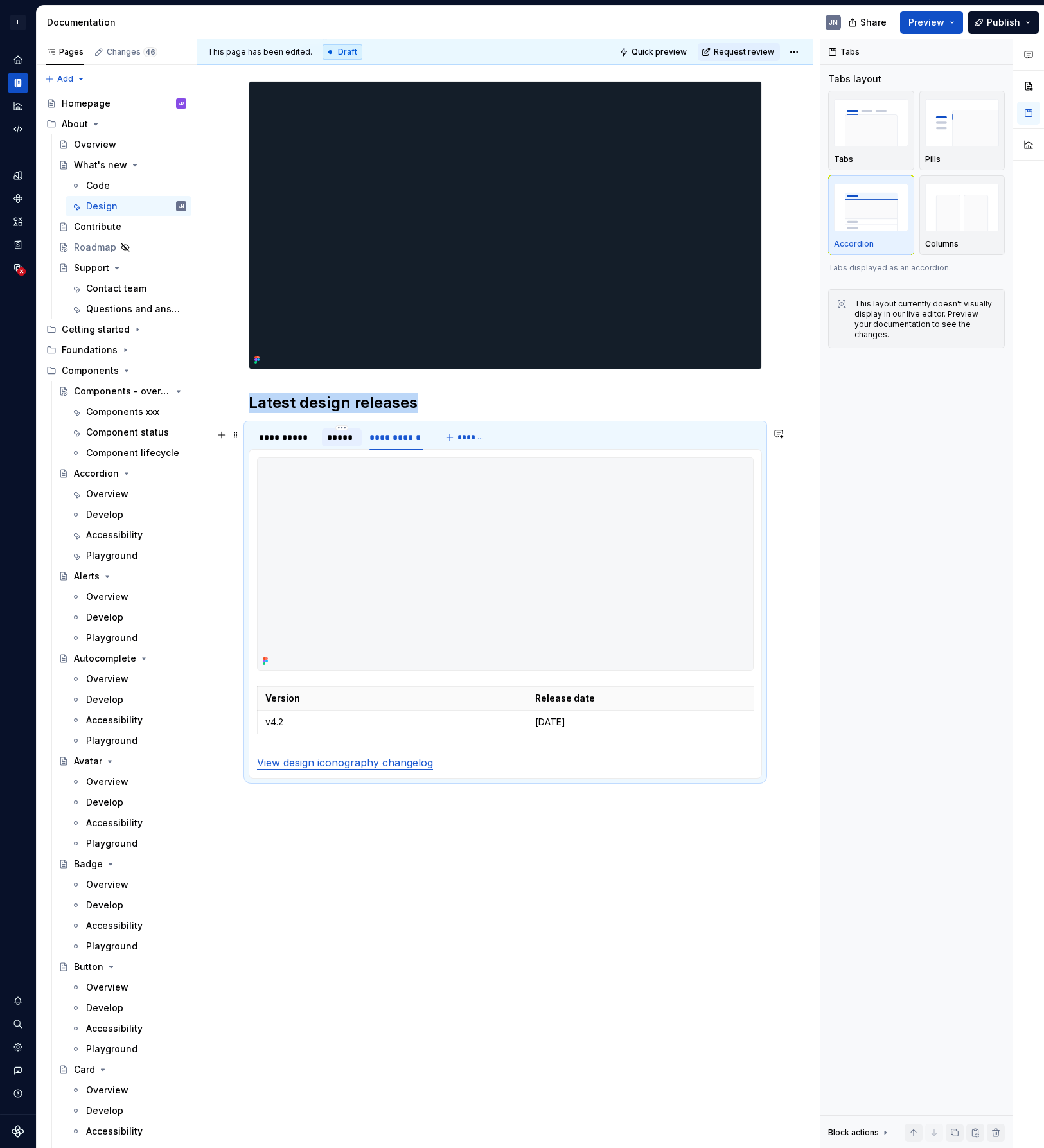
click at [342, 432] on div "*****" at bounding box center [342, 438] width 30 height 13
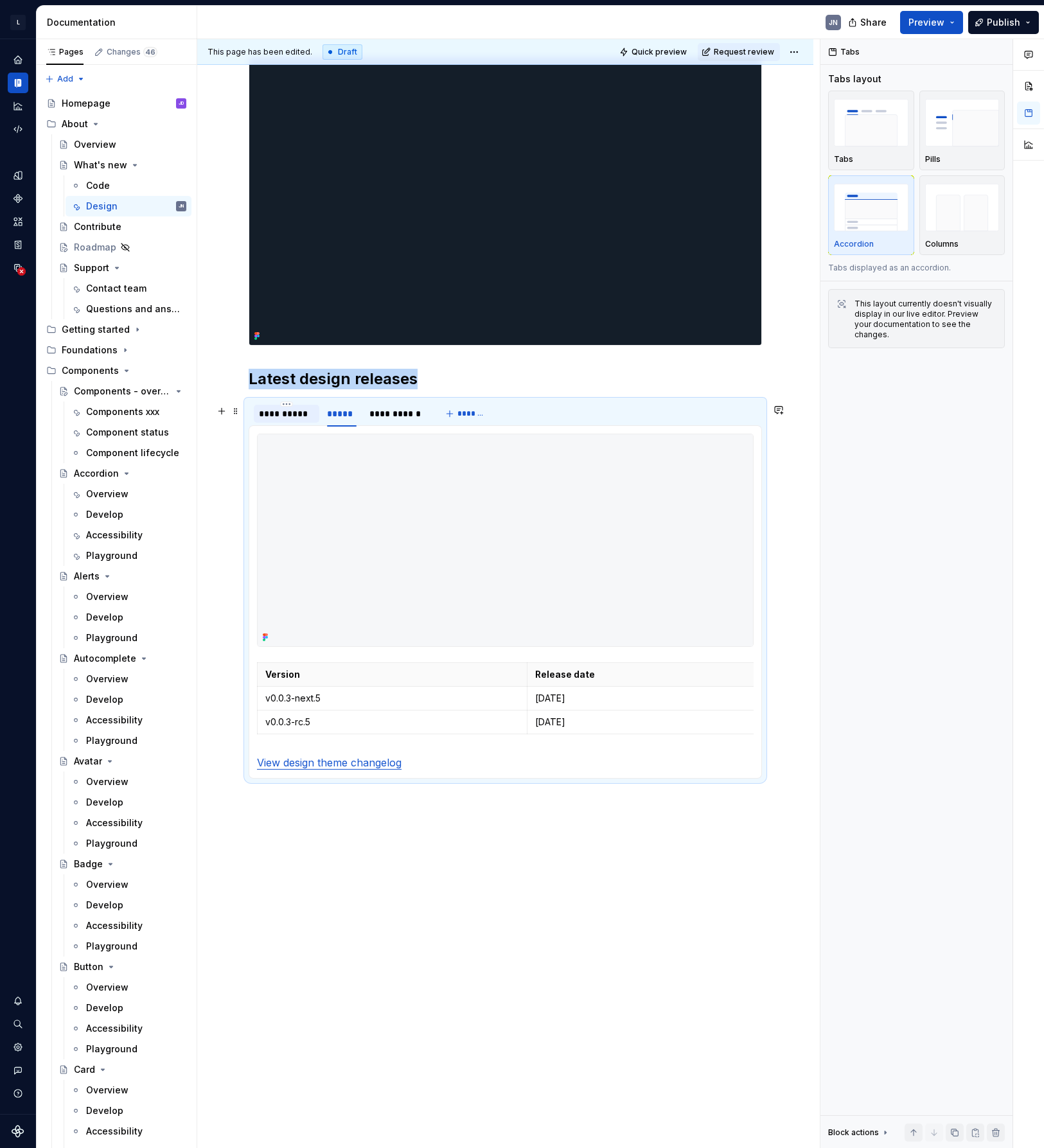
click at [288, 407] on div "**********" at bounding box center [286, 414] width 55 height 13
click at [525, 1027] on div "**********" at bounding box center [504, 588] width 616 height 1122
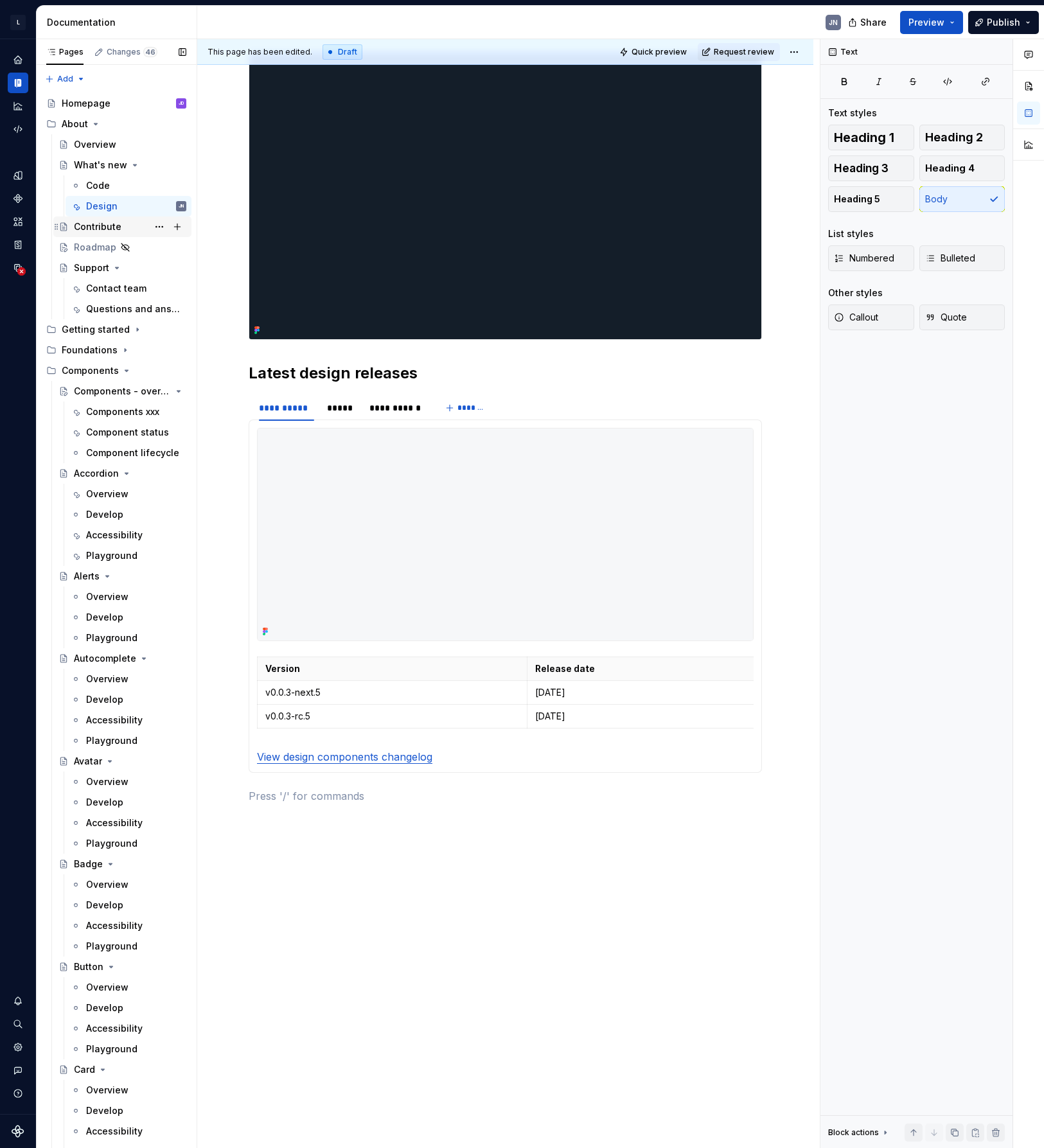
click at [87, 229] on div "Contribute" at bounding box center [98, 227] width 48 height 13
click at [87, 266] on div "Support" at bounding box center [91, 268] width 35 height 13
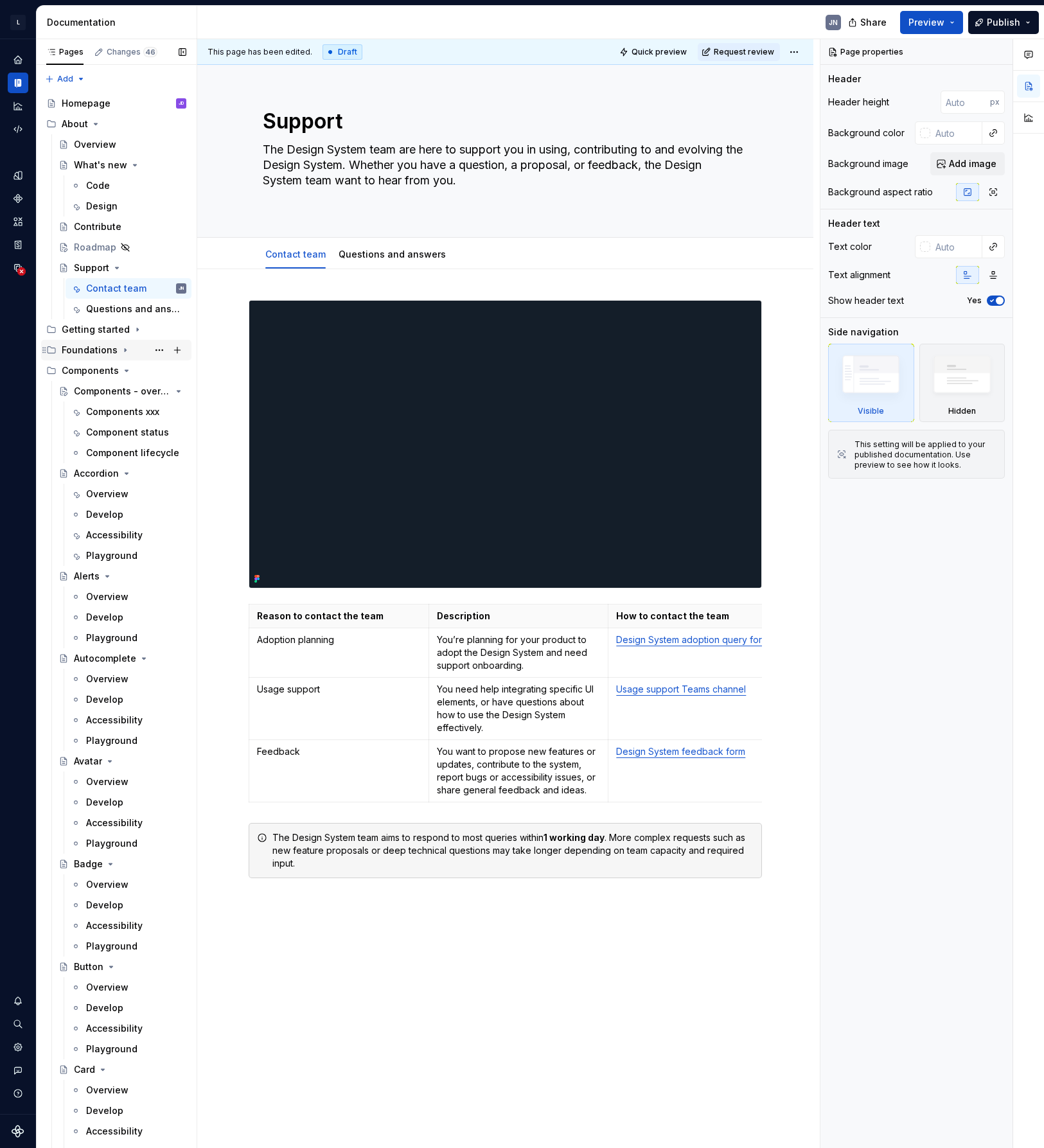
click at [62, 350] on div "Foundations" at bounding box center [90, 350] width 56 height 13
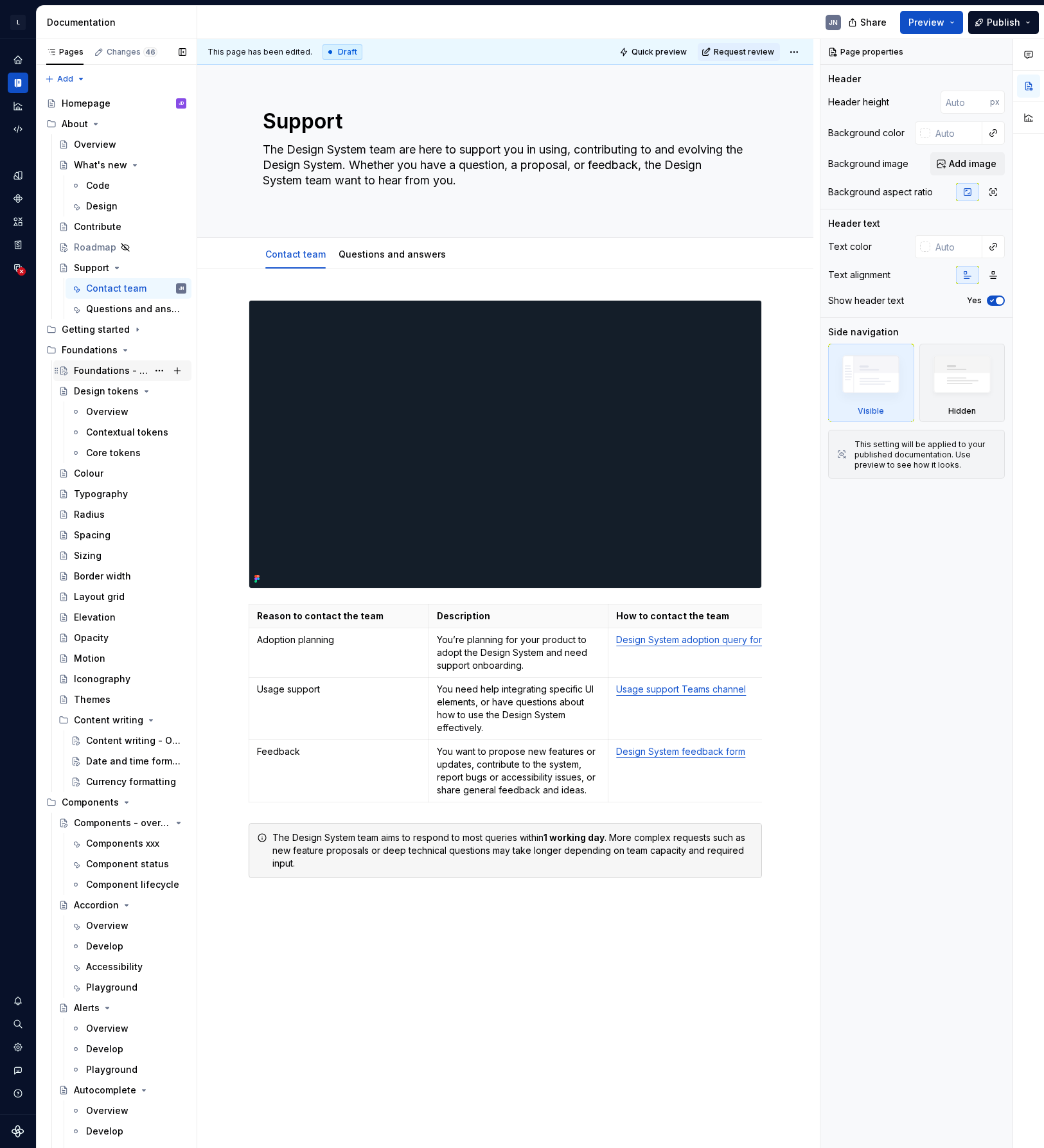
click at [106, 375] on div "Foundations - overview" at bounding box center [111, 371] width 74 height 13
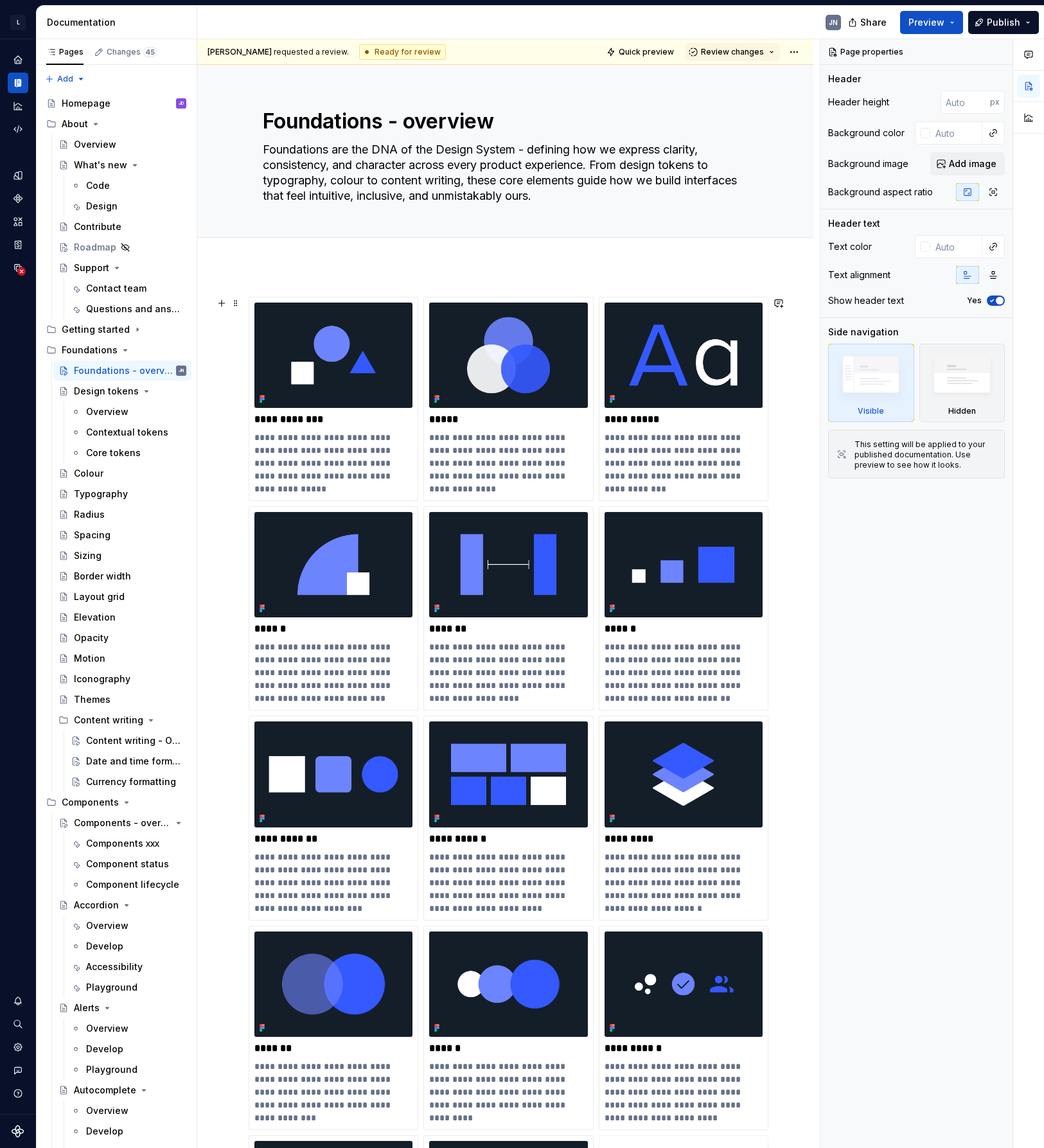
click at [813, 526] on div "**********" at bounding box center [504, 998] width 616 height 1464
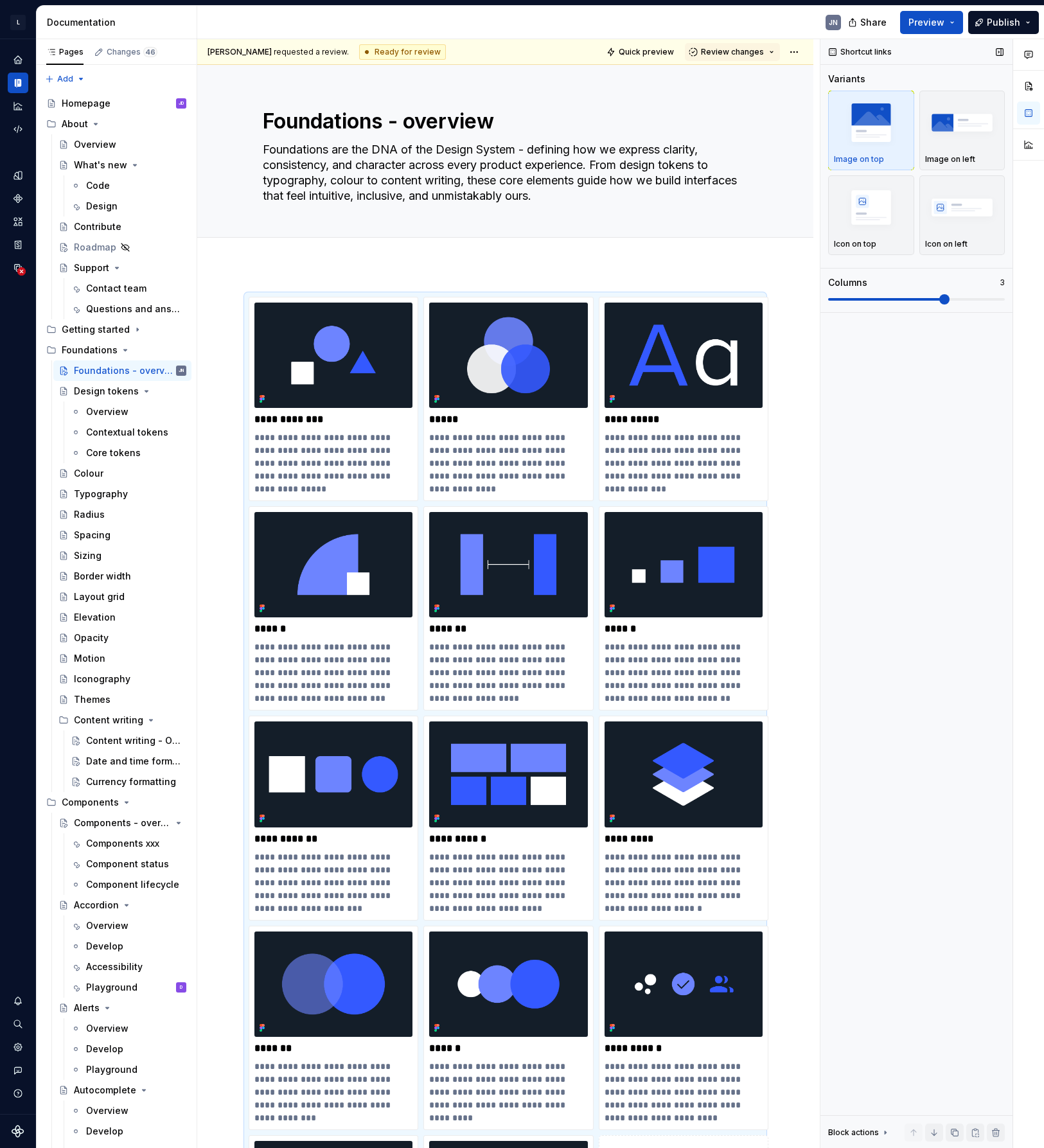
click at [859, 441] on div "Shortcut links Variants Image on top Image on left Icon on top Icon on left Col…" at bounding box center [915, 594] width 192 height 1109
click at [674, 48] on span "Quick preview" at bounding box center [646, 52] width 55 height 10
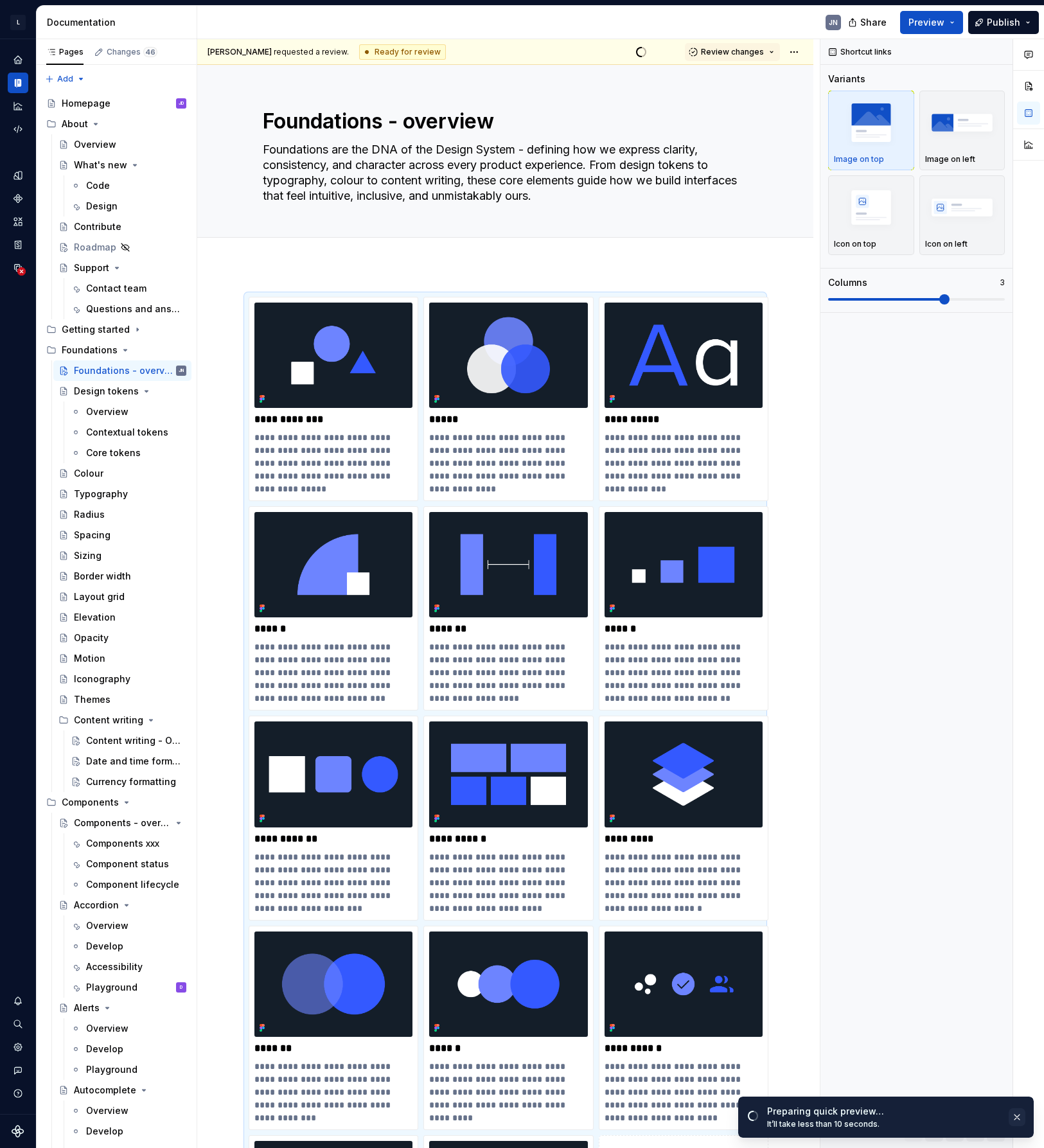
click at [1020, 1118] on button "button" at bounding box center [1017, 1118] width 16 height 18
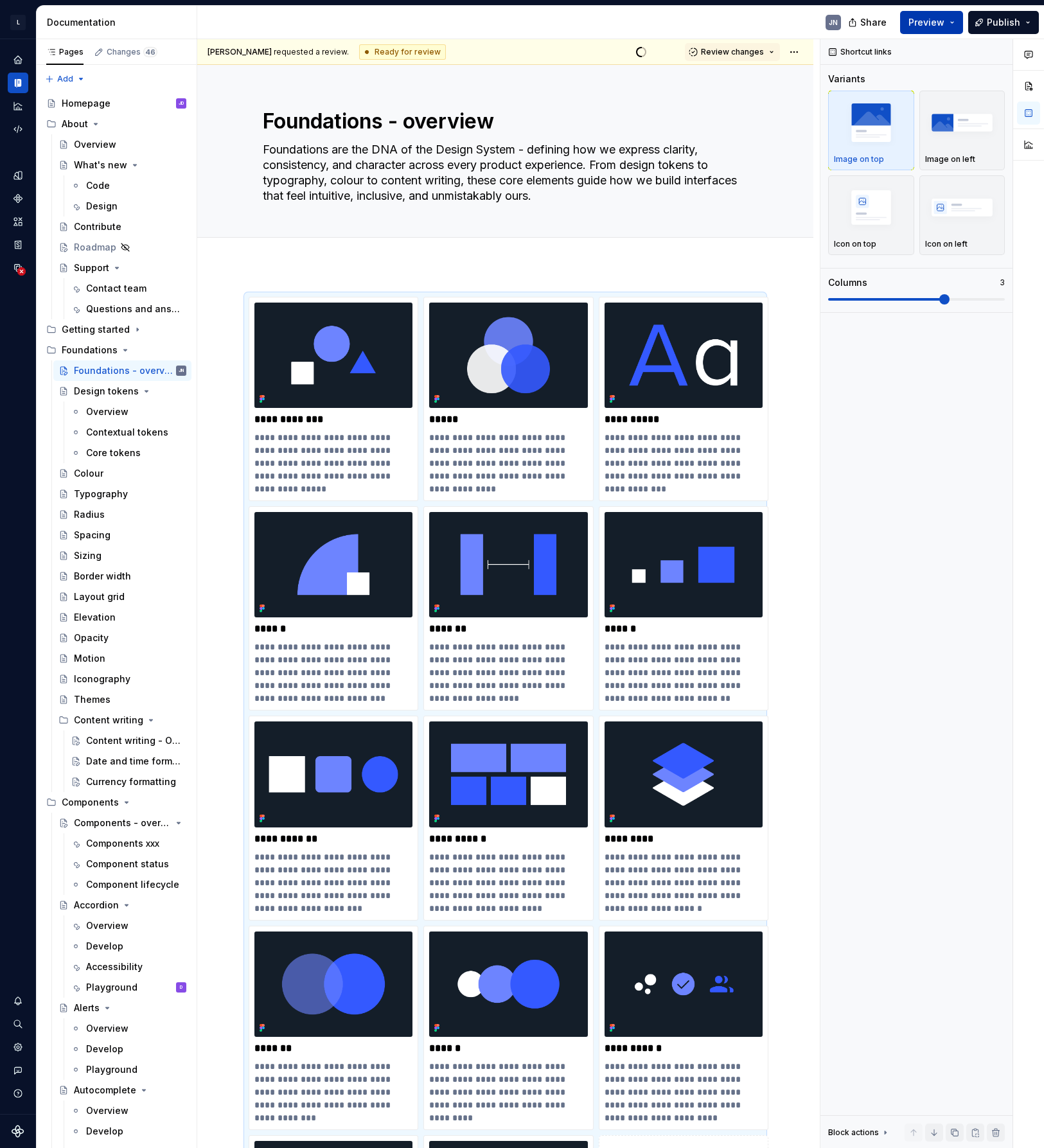
click at [959, 22] on button "Preview" at bounding box center [931, 22] width 63 height 23
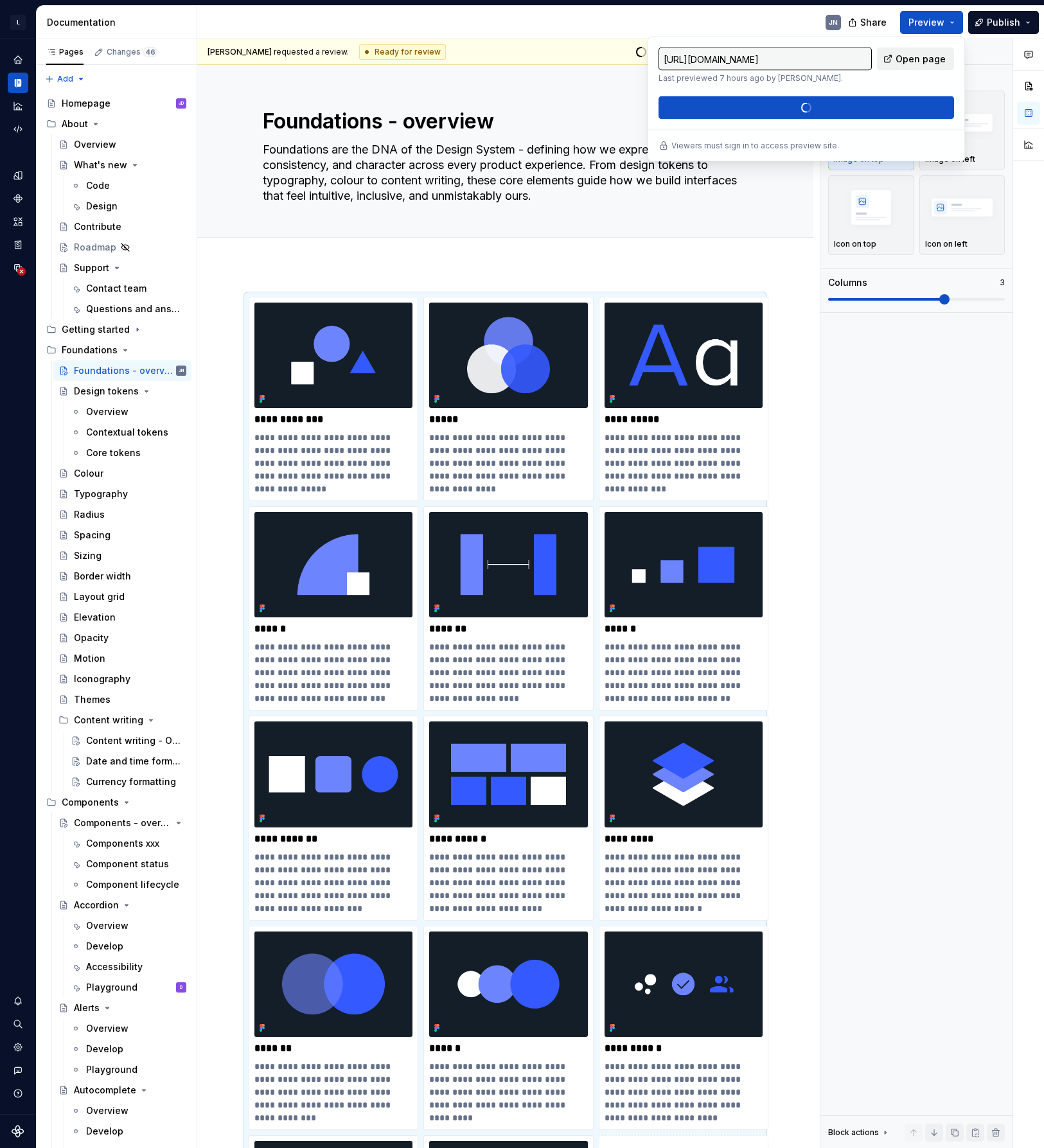
click at [919, 59] on span "Open page" at bounding box center [920, 59] width 50 height 13
type textarea "*"
